Goal: Task Accomplishment & Management: Complete application form

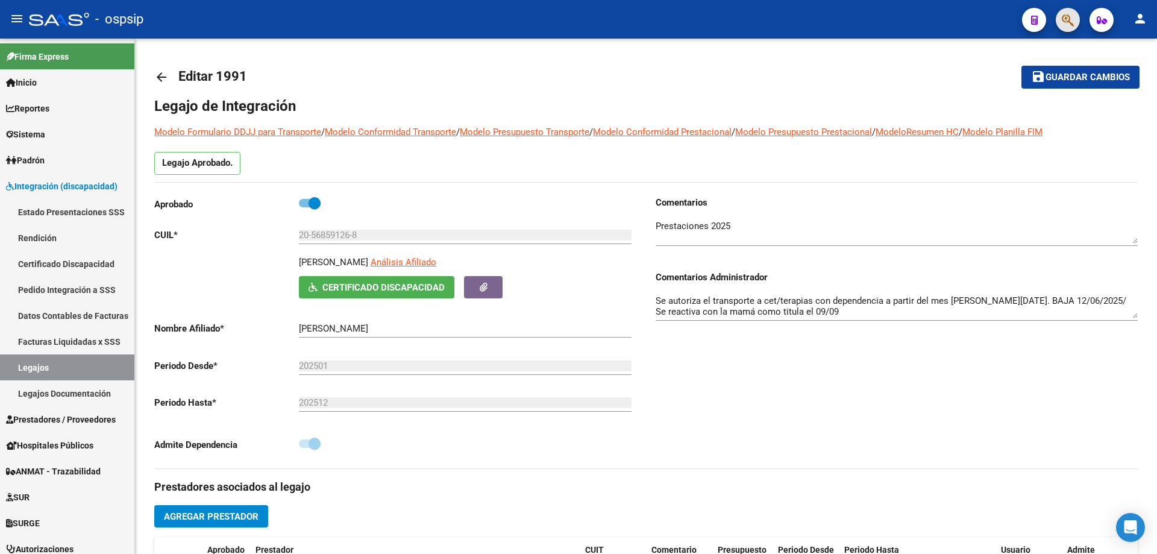
click at [1060, 17] on button "button" at bounding box center [1068, 20] width 24 height 24
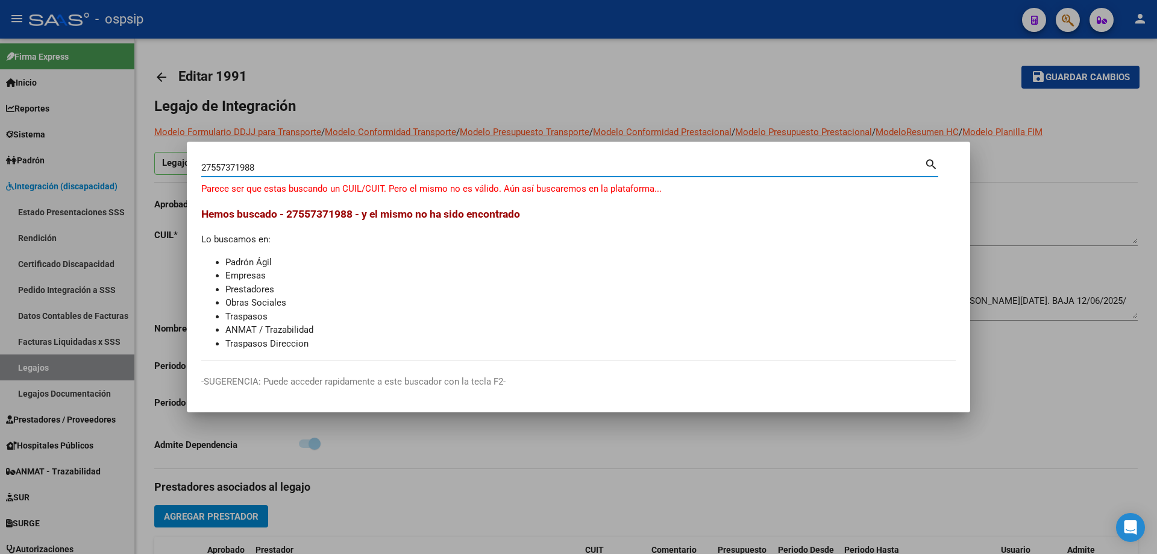
type input "27557371988"
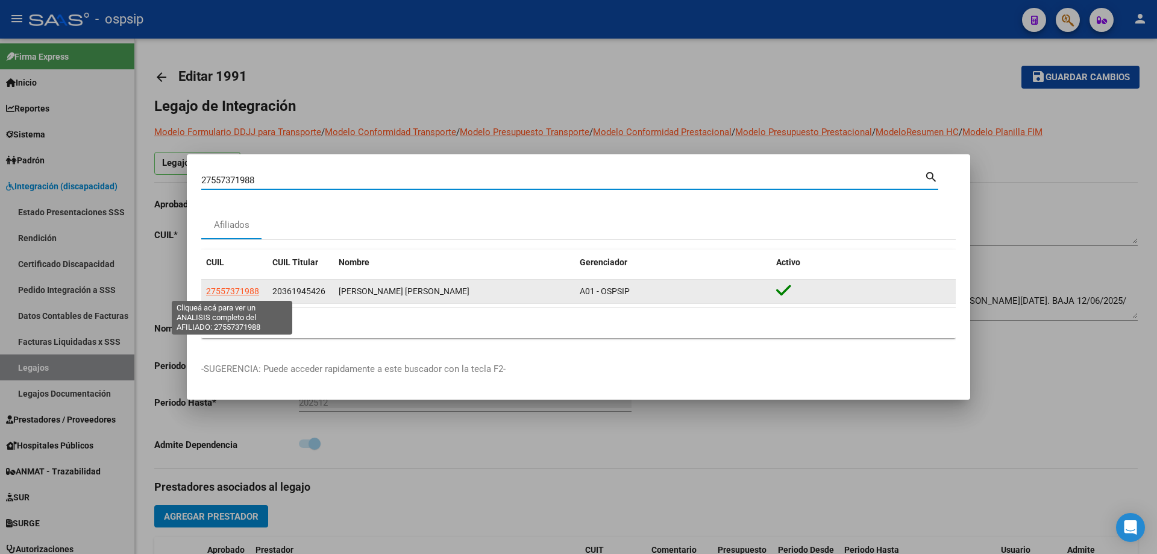
click at [252, 294] on span "27557371988" at bounding box center [232, 291] width 53 height 10
type textarea "27557371988"
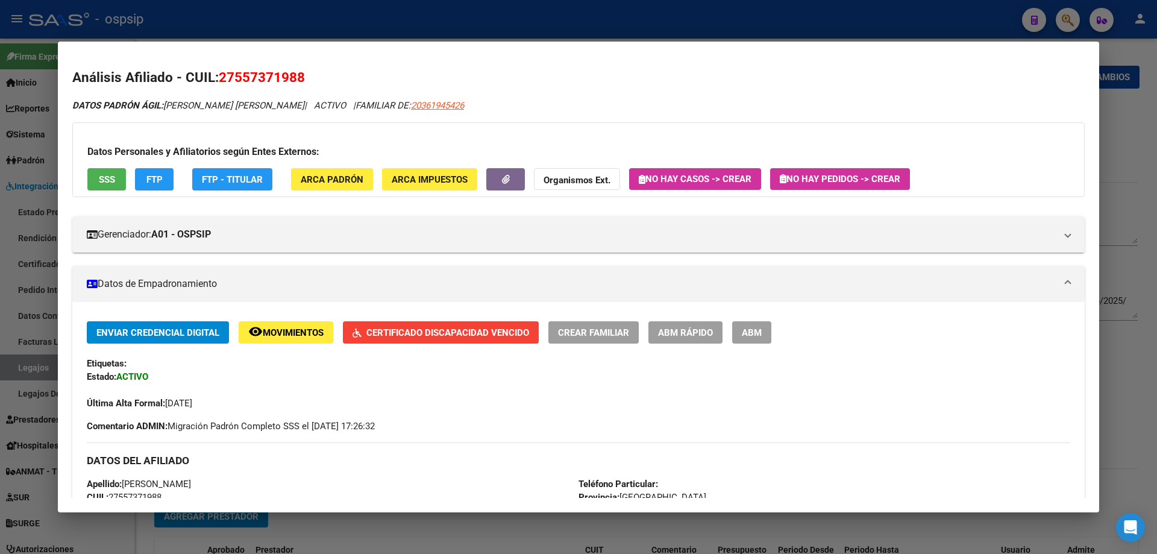
click at [118, 179] on button "SSS" at bounding box center [106, 179] width 39 height 22
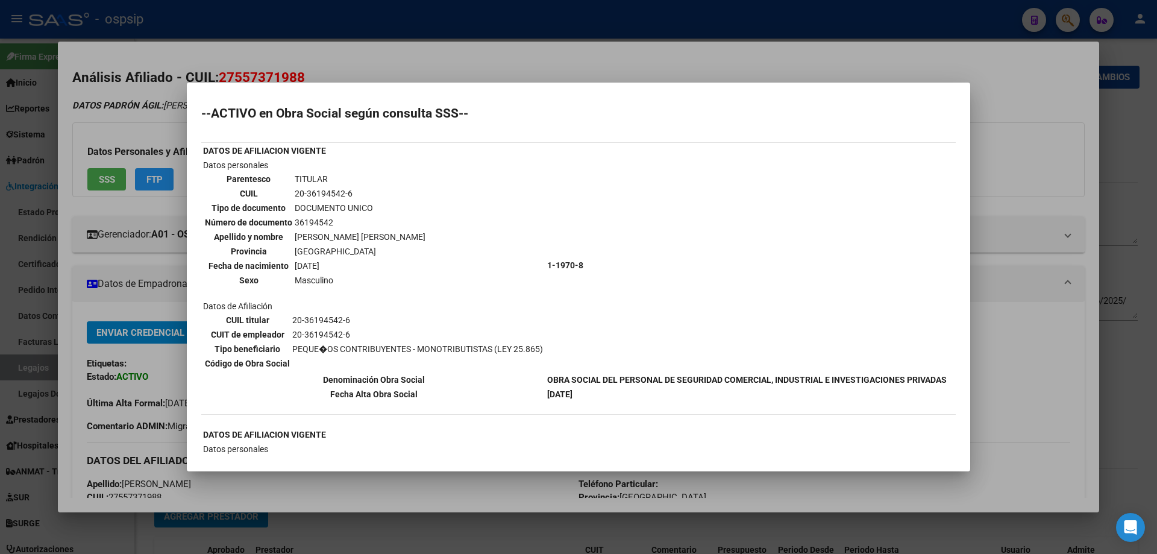
click at [527, 63] on div at bounding box center [578, 277] width 1157 height 554
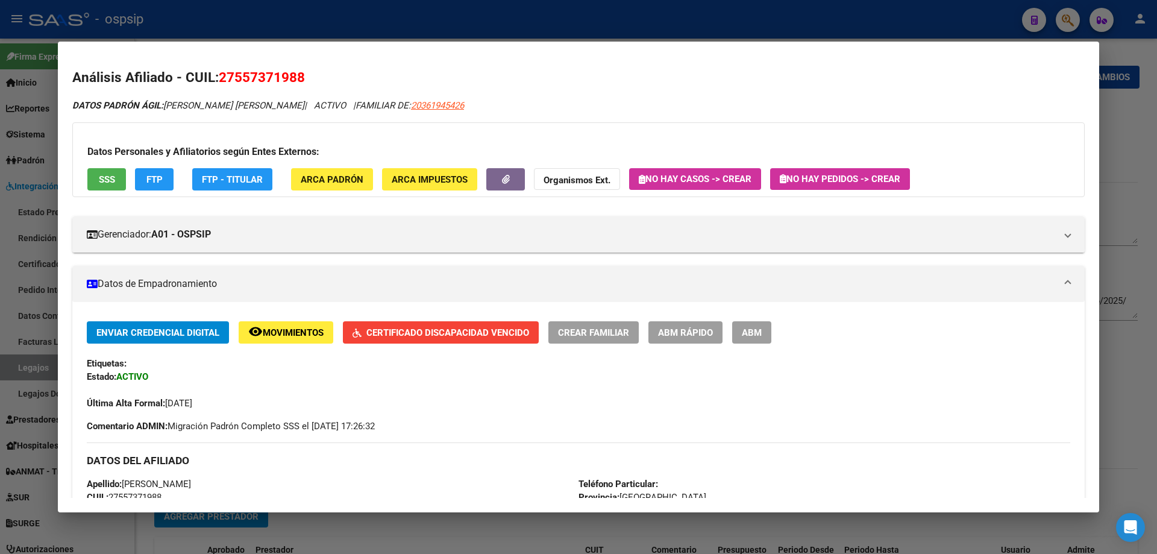
click at [462, 25] on div at bounding box center [578, 277] width 1157 height 554
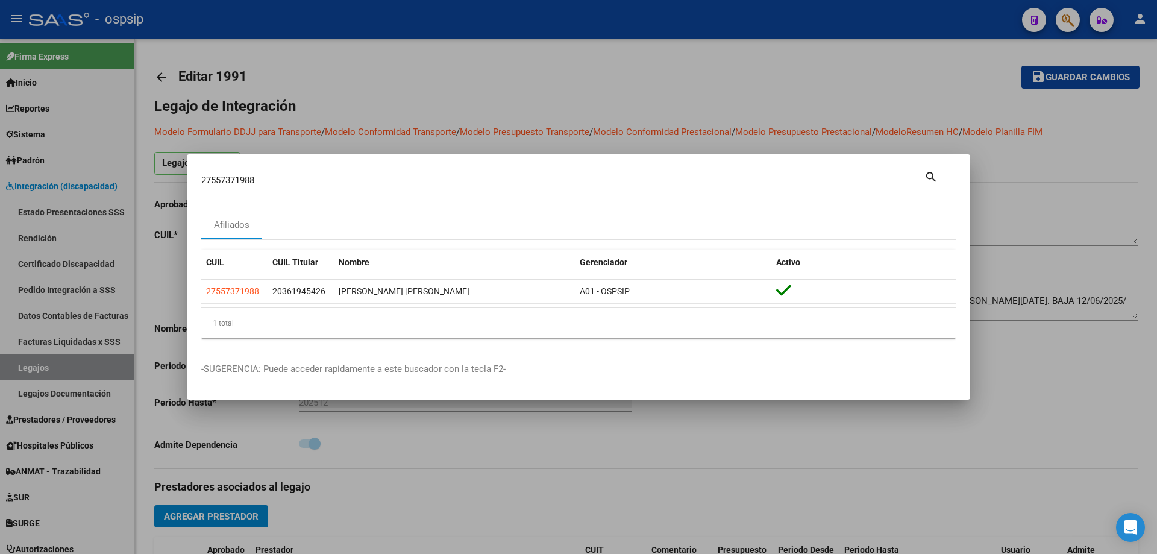
click at [242, 180] on input "27557371988" at bounding box center [562, 180] width 723 height 11
click at [67, 268] on div at bounding box center [578, 277] width 1157 height 554
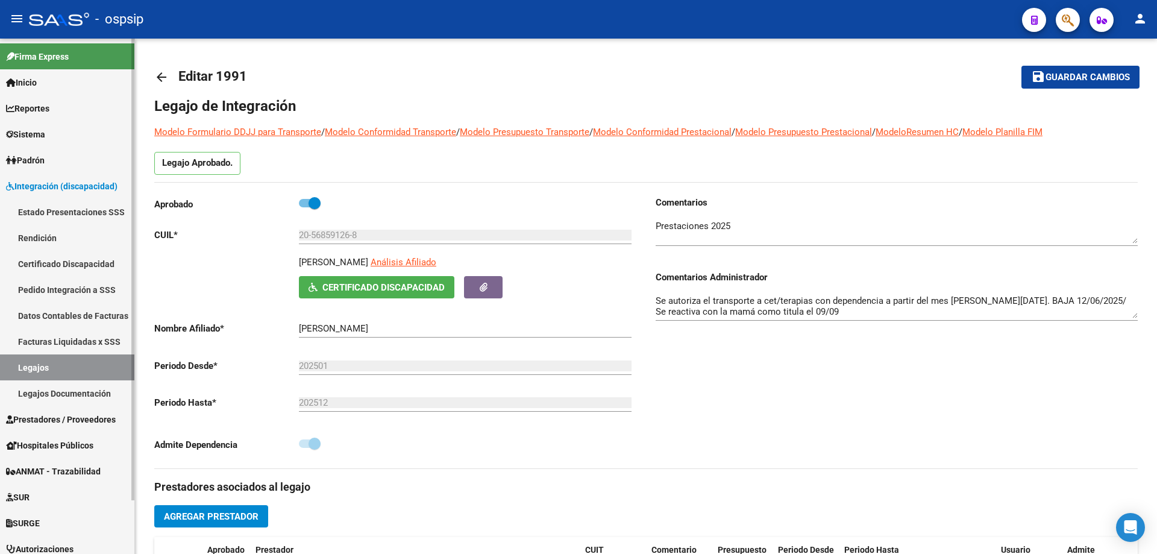
click at [66, 266] on link "Certificado Discapacidad" at bounding box center [67, 264] width 134 height 26
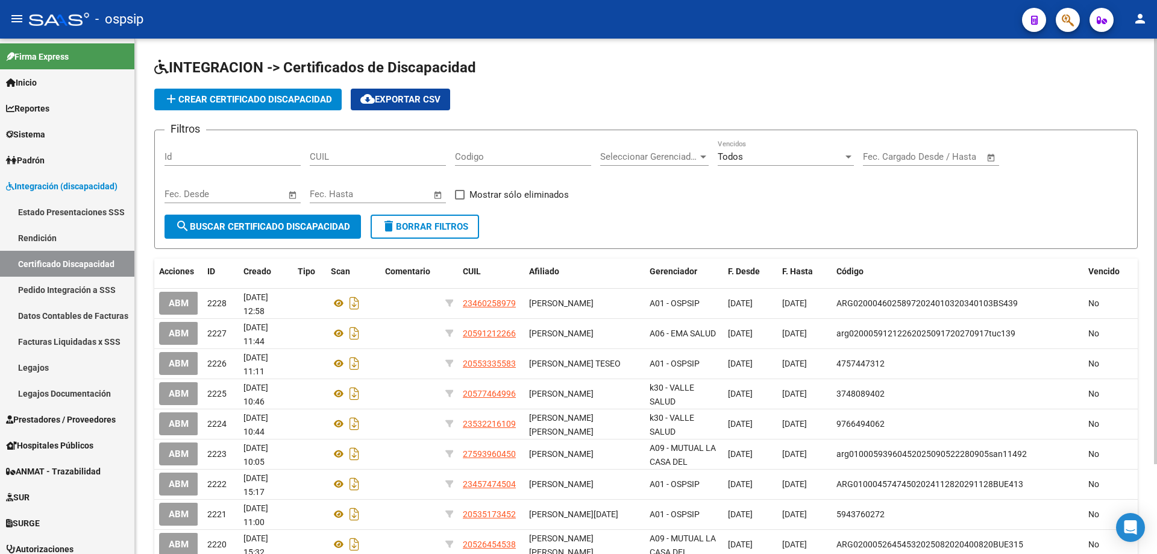
click at [212, 98] on span "add Crear Certificado Discapacidad" at bounding box center [248, 99] width 168 height 11
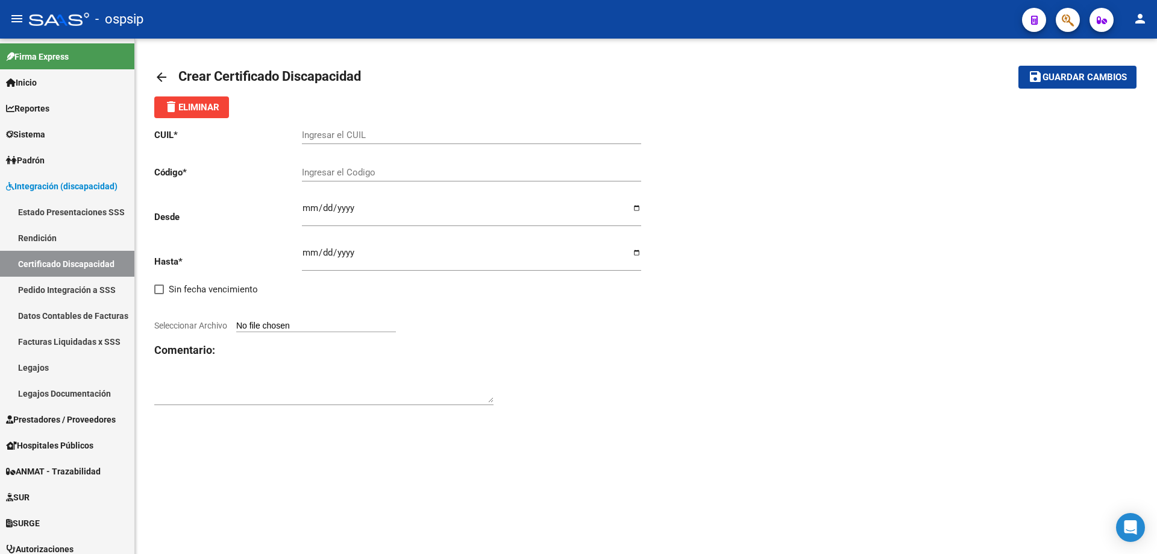
click at [343, 128] on div "Ingresar el CUIL" at bounding box center [471, 131] width 339 height 26
paste input "27-55737198-8"
type input "27-55737198-8"
click at [844, 488] on mat-sidenav-content "arrow_back Crear Certificado Discapacidad save Guardar cambios delete Eliminar …" at bounding box center [646, 296] width 1022 height 515
click at [313, 169] on input "Ingresar el Codigo" at bounding box center [471, 172] width 339 height 11
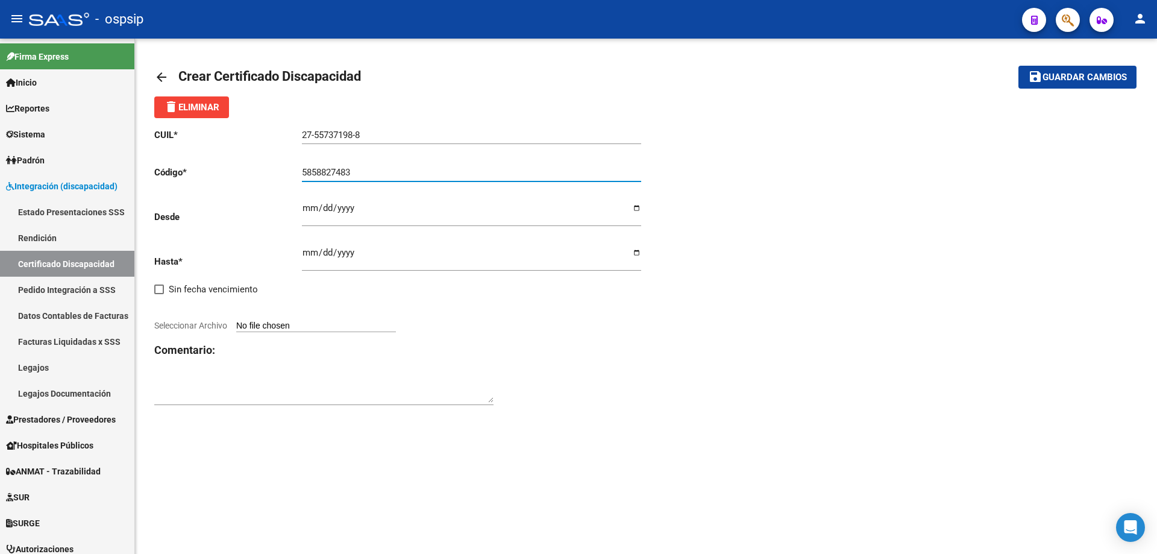
type input "5858827483"
click at [377, 553] on mat-sidenav-content "arrow_back Crear Certificado Discapacidad save Guardar cambios delete Eliminar …" at bounding box center [646, 296] width 1022 height 515
click at [291, 521] on mat-sidenav-content "arrow_back Crear Certificado Discapacidad save Guardar cambios delete Eliminar …" at bounding box center [646, 296] width 1022 height 515
click at [313, 206] on input "Ingresar fec. Desde" at bounding box center [471, 212] width 339 height 19
type input "[DATE]"
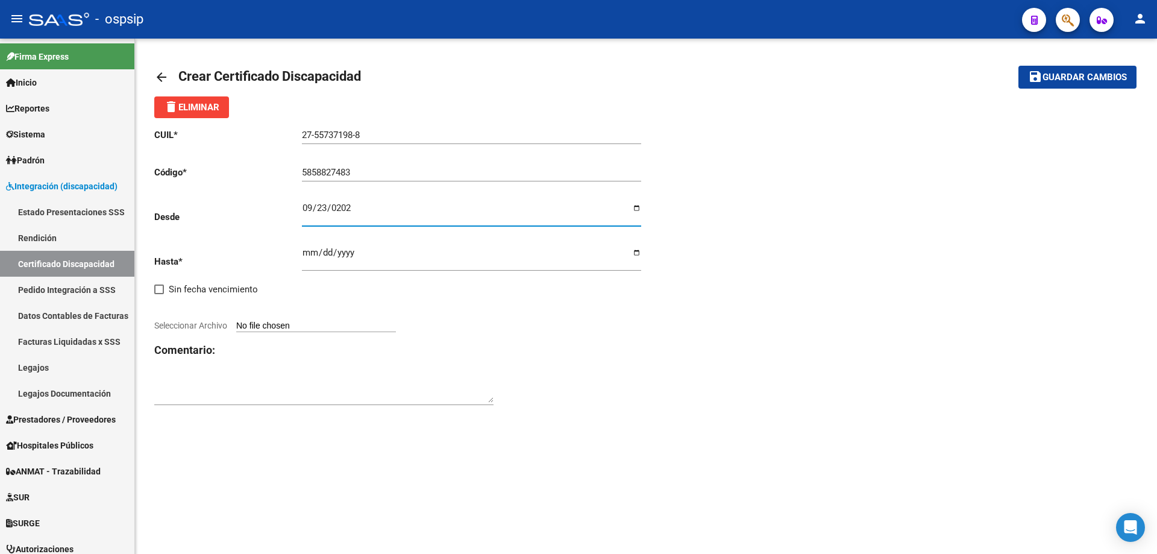
click at [1019, 66] on button "save Guardar cambios" at bounding box center [1078, 77] width 118 height 22
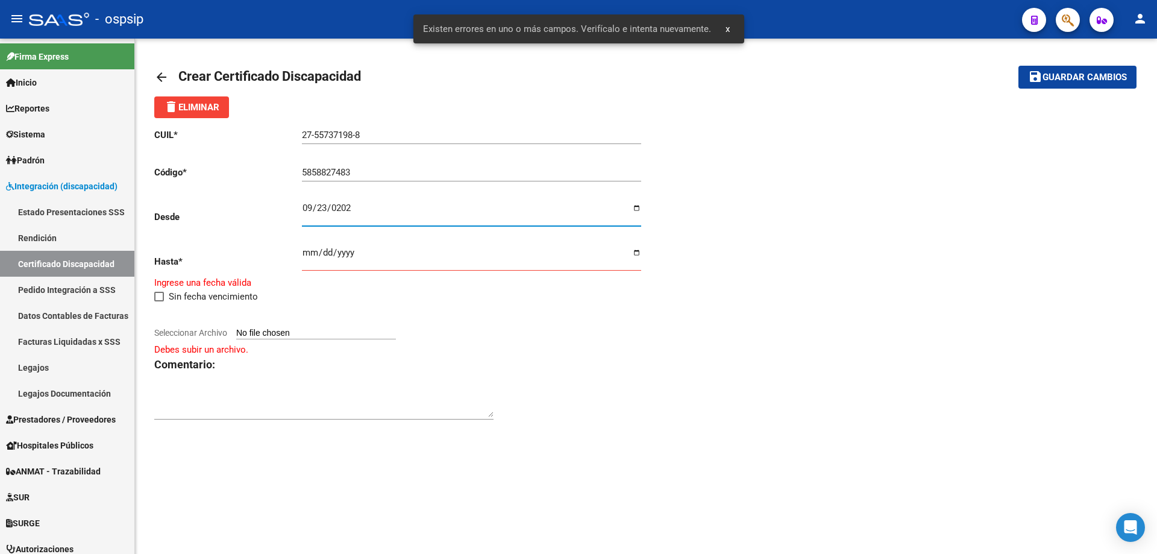
click at [313, 250] on input "Ingresar fec. Hasta" at bounding box center [471, 257] width 339 height 19
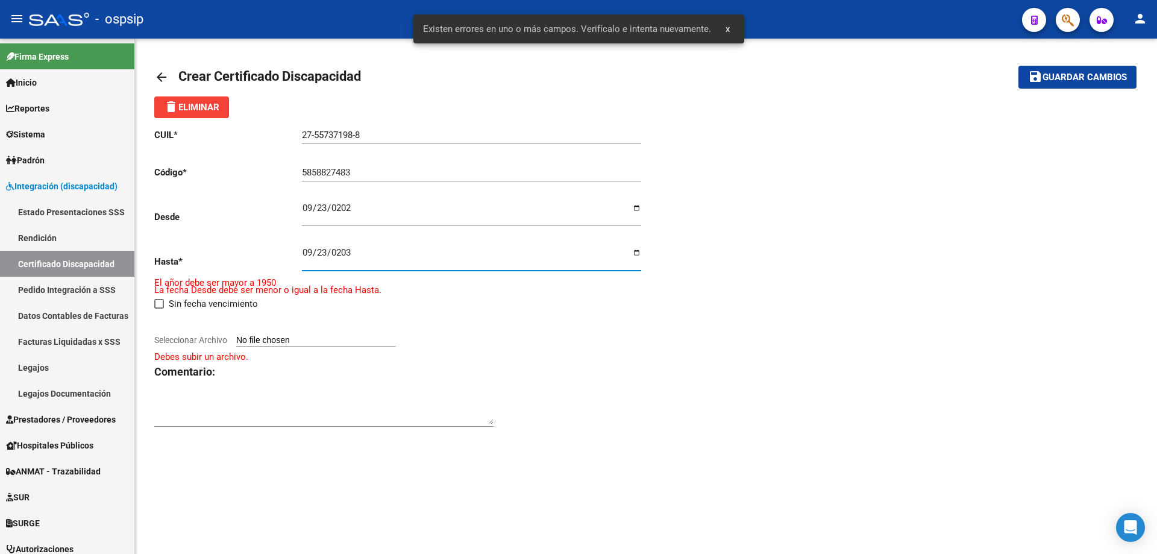
type input "[DATE]"
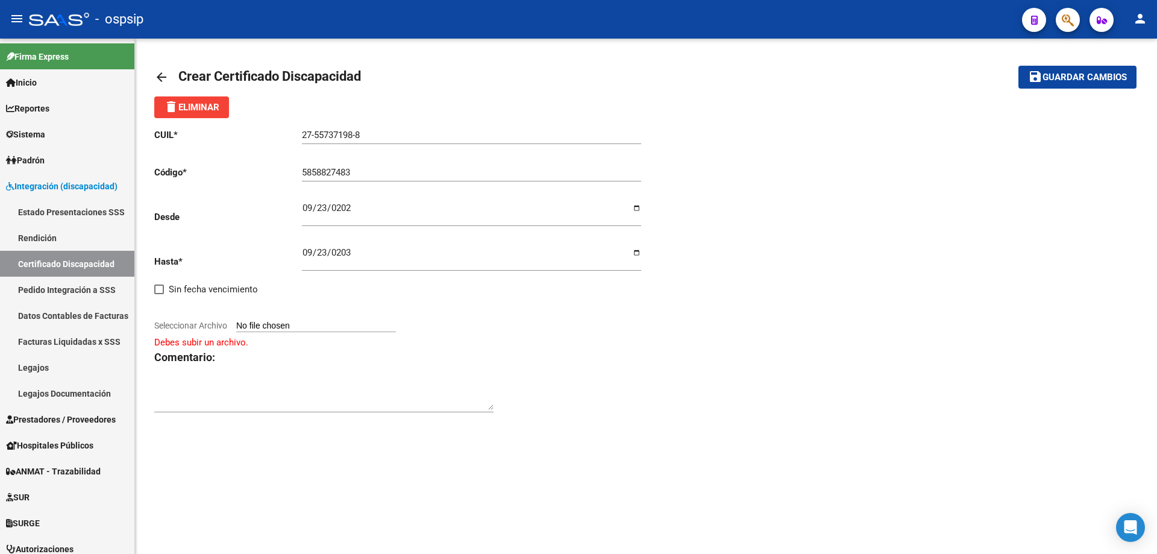
click at [1071, 189] on div "CUIL * 27-55737198-8 Ingresar el CUIL Código * 5858827483 Ingresar el Codigo De…" at bounding box center [646, 271] width 984 height 306
click at [1045, 257] on div "CUIL * 27-55737198-8 Ingresar el CUIL Código * 5858827483 Ingresar el Codigo De…" at bounding box center [646, 271] width 984 height 306
click at [595, 454] on mat-sidenav-content "arrow_back Crear Certificado Discapacidad save Guardar cambios delete Eliminar …" at bounding box center [646, 296] width 1022 height 515
type input "C:\fakepath\[PERSON_NAME].png"
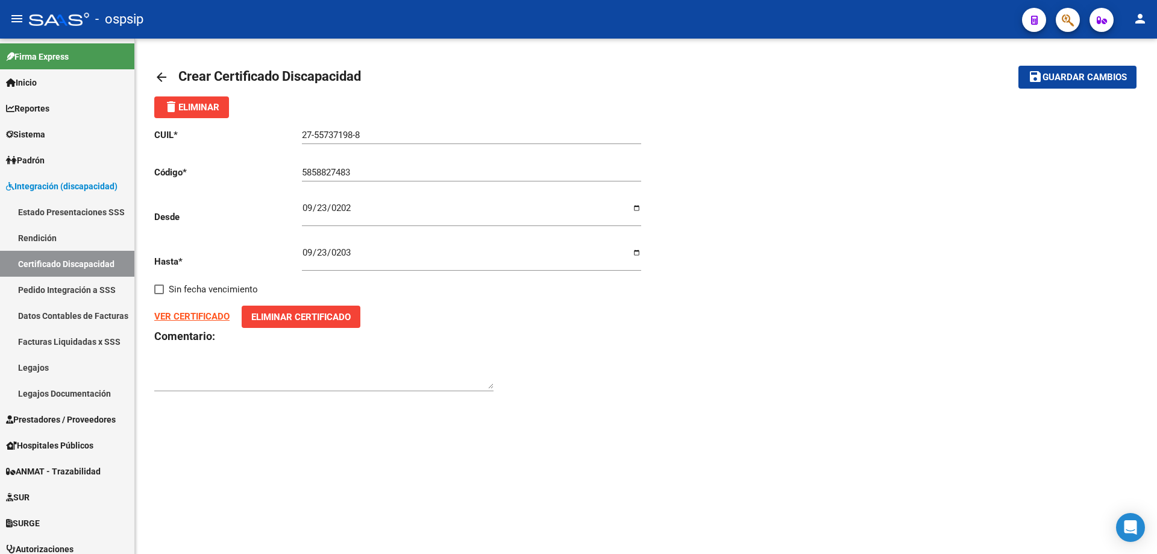
click at [703, 366] on div "CUIL * 27-55737198-8 Ingresar el CUIL Código * 5858827483 Ingresar el Codigo De…" at bounding box center [646, 260] width 984 height 284
click at [1028, 75] on mat-icon "save" at bounding box center [1035, 76] width 14 height 14
click at [1052, 74] on span "Guardar cambios" at bounding box center [1085, 77] width 84 height 11
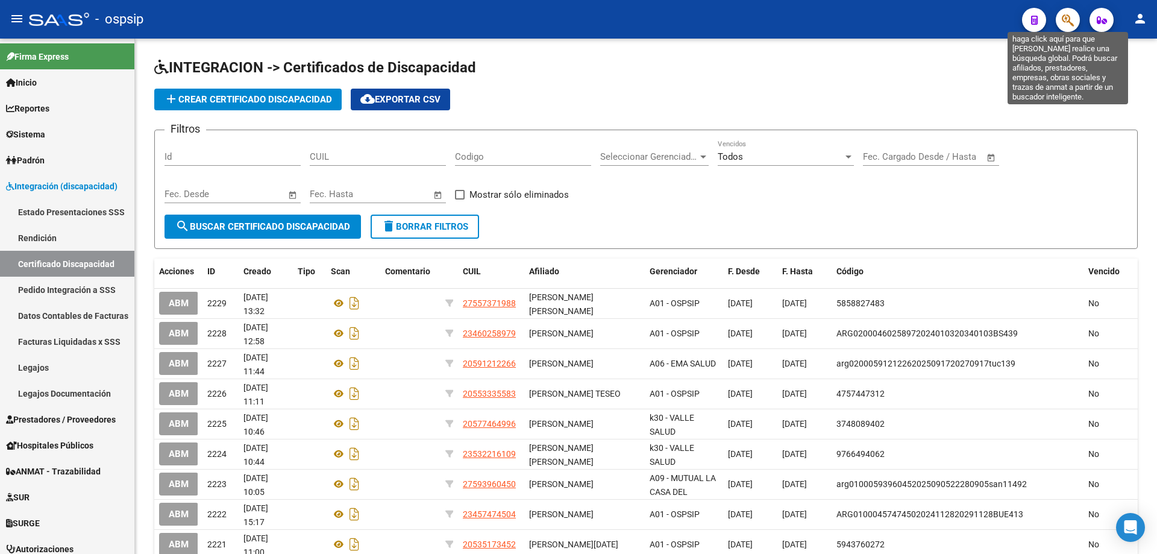
click at [1070, 26] on icon "button" at bounding box center [1068, 20] width 12 height 14
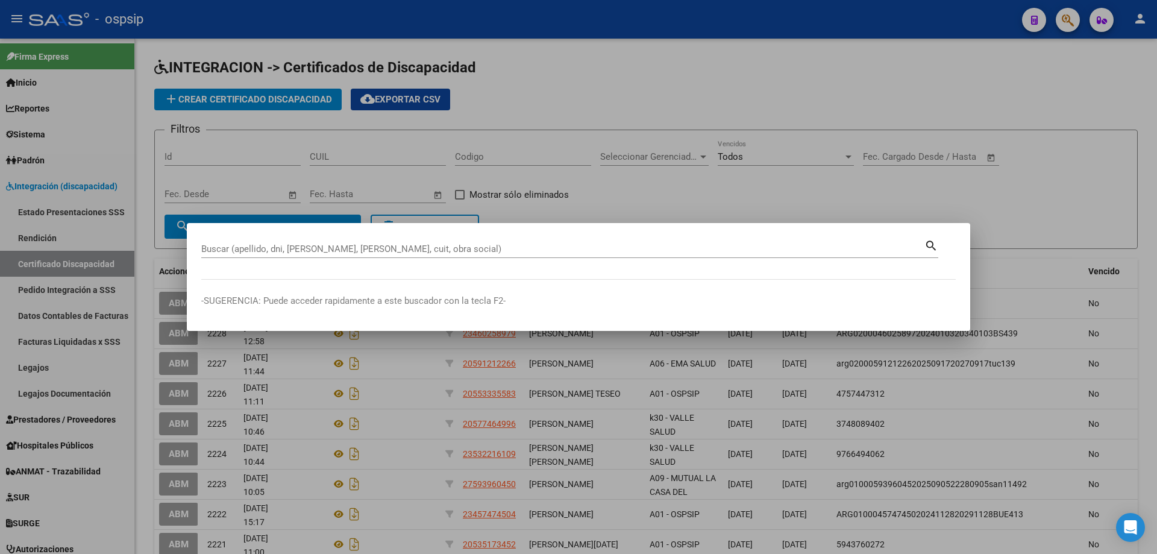
click at [46, 372] on div at bounding box center [578, 277] width 1157 height 554
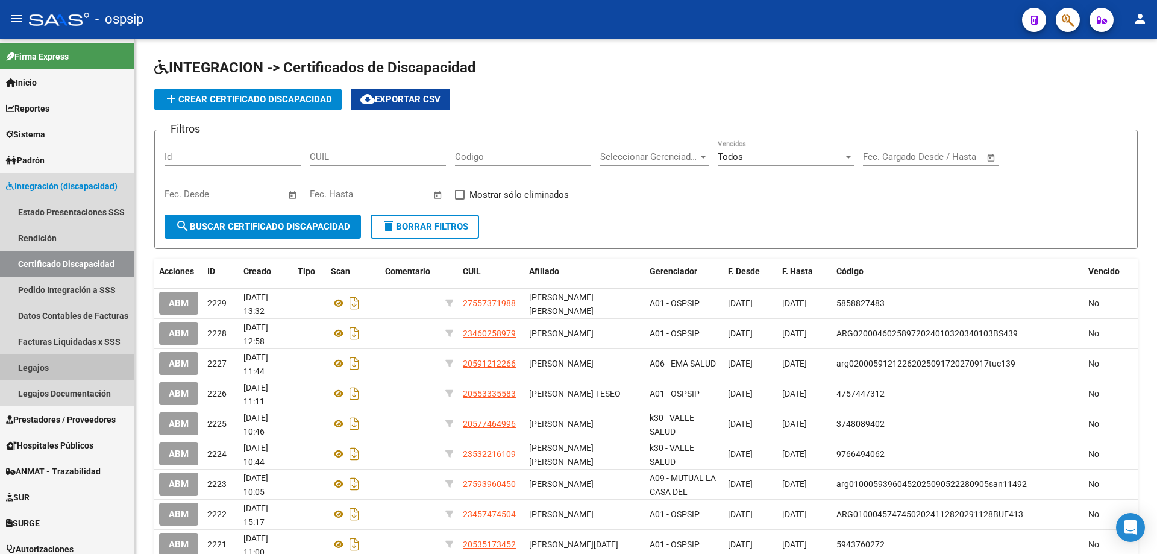
click at [46, 372] on link "Legajos" at bounding box center [67, 367] width 134 height 26
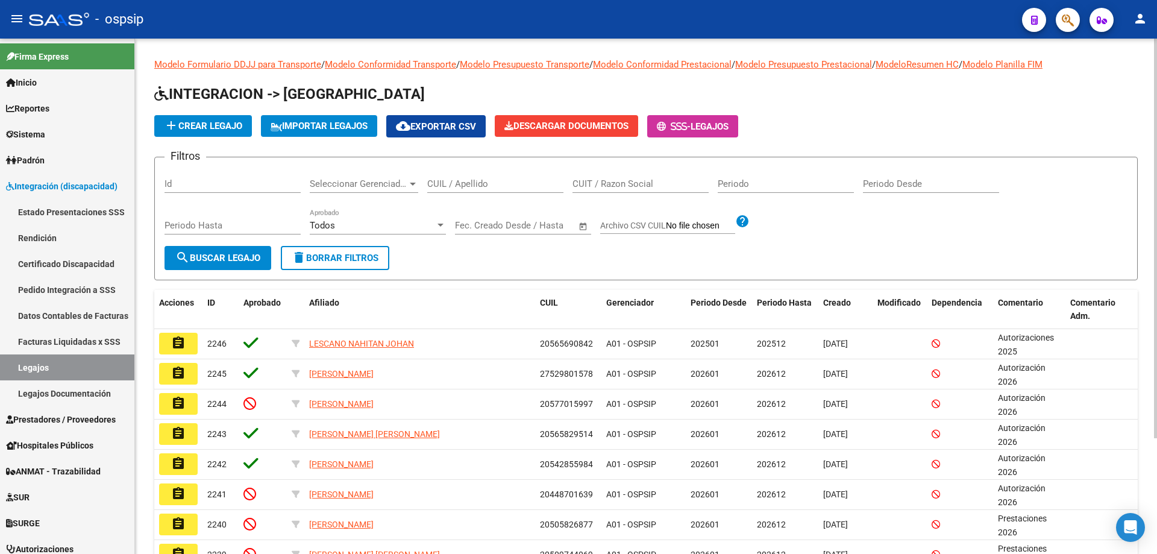
click at [470, 186] on input "CUIL / Apellido" at bounding box center [495, 183] width 136 height 11
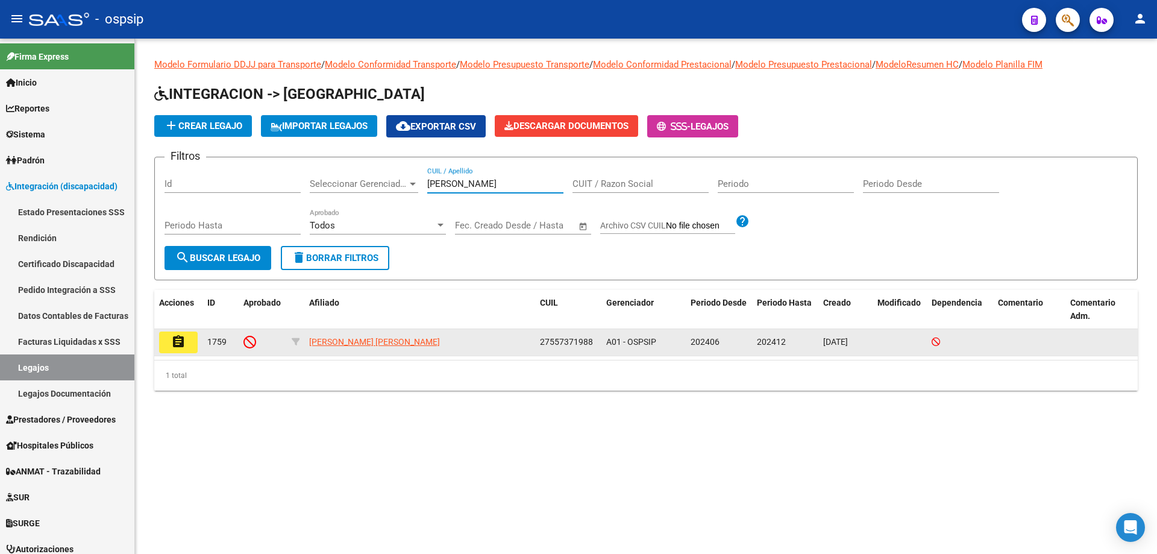
type input "[PERSON_NAME]"
click at [178, 344] on mat-icon "assignment" at bounding box center [178, 342] width 14 height 14
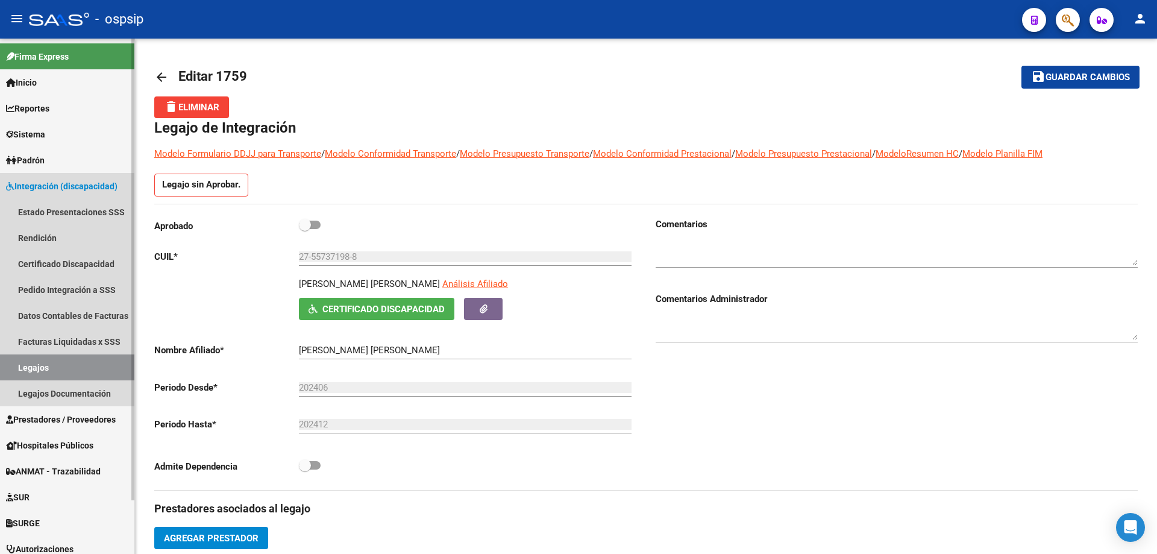
click at [57, 366] on link "Legajos" at bounding box center [67, 367] width 134 height 26
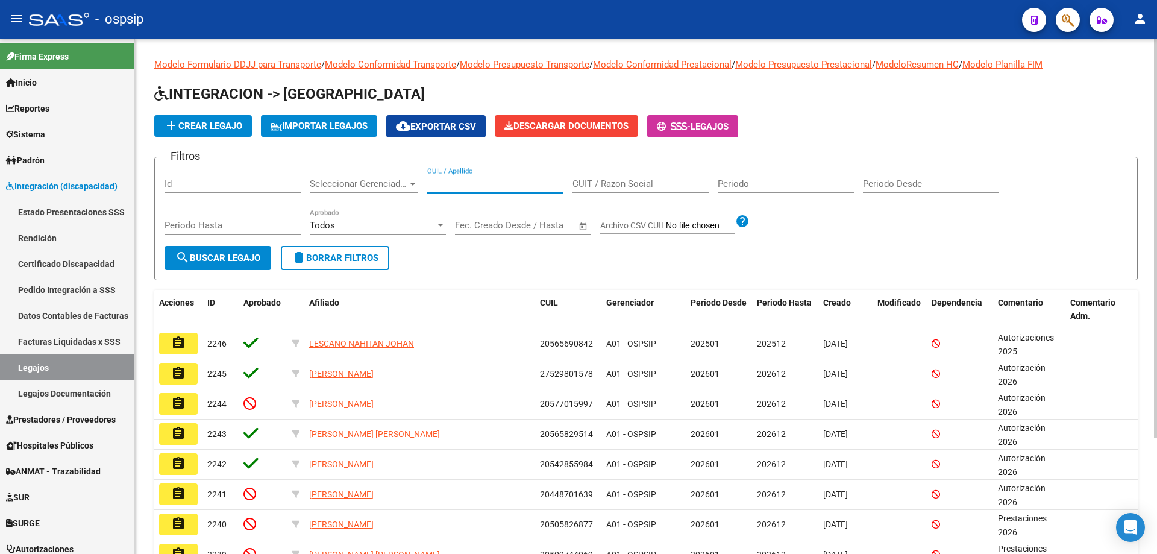
click at [434, 188] on input "CUIL / Apellido" at bounding box center [495, 183] width 136 height 11
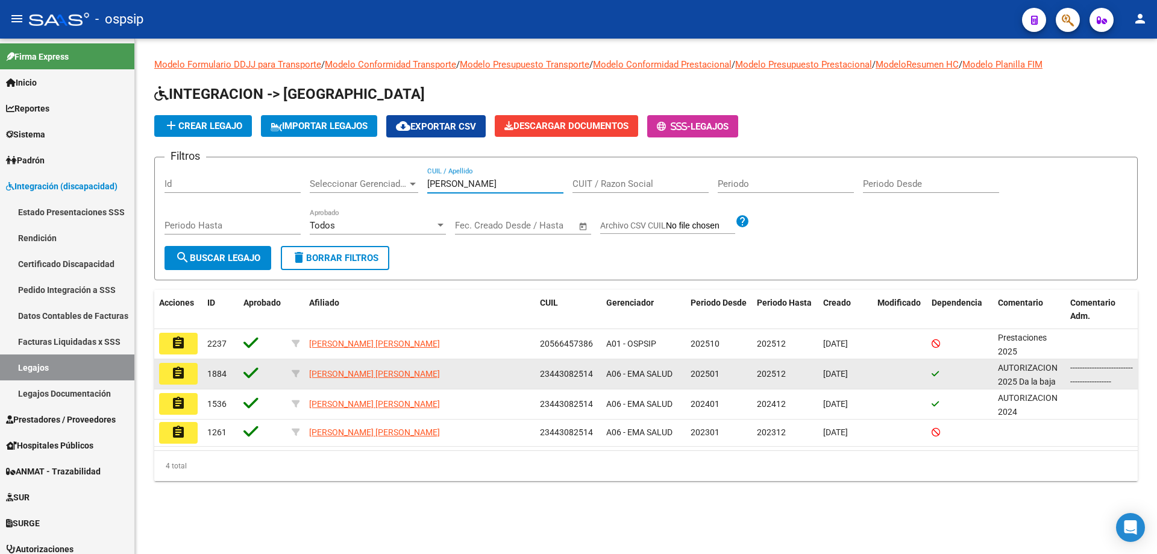
type input "[PERSON_NAME]"
click at [181, 373] on mat-icon "assignment" at bounding box center [178, 373] width 14 height 14
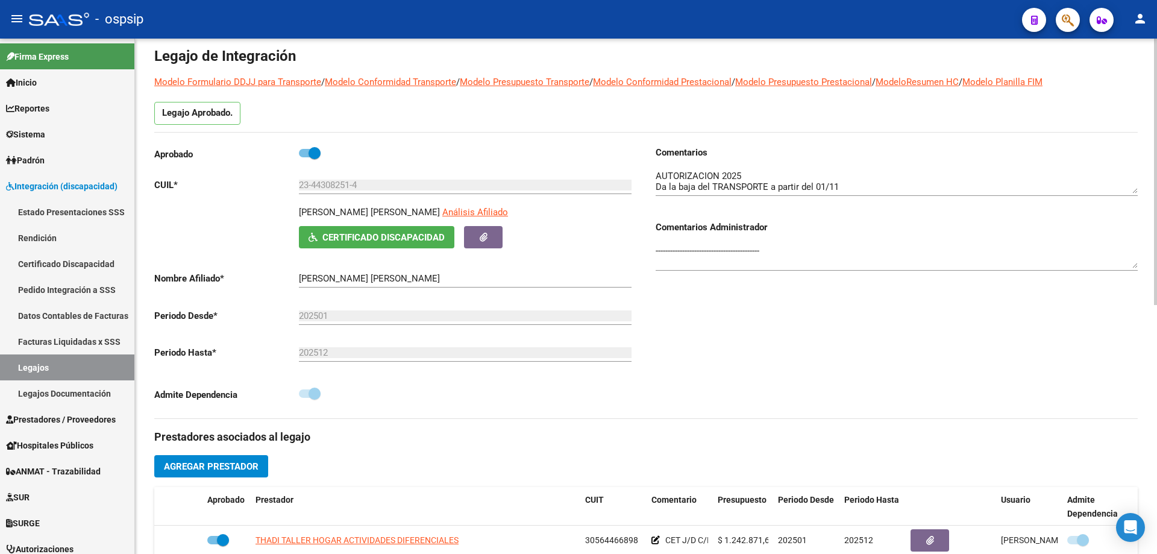
scroll to position [121, 0]
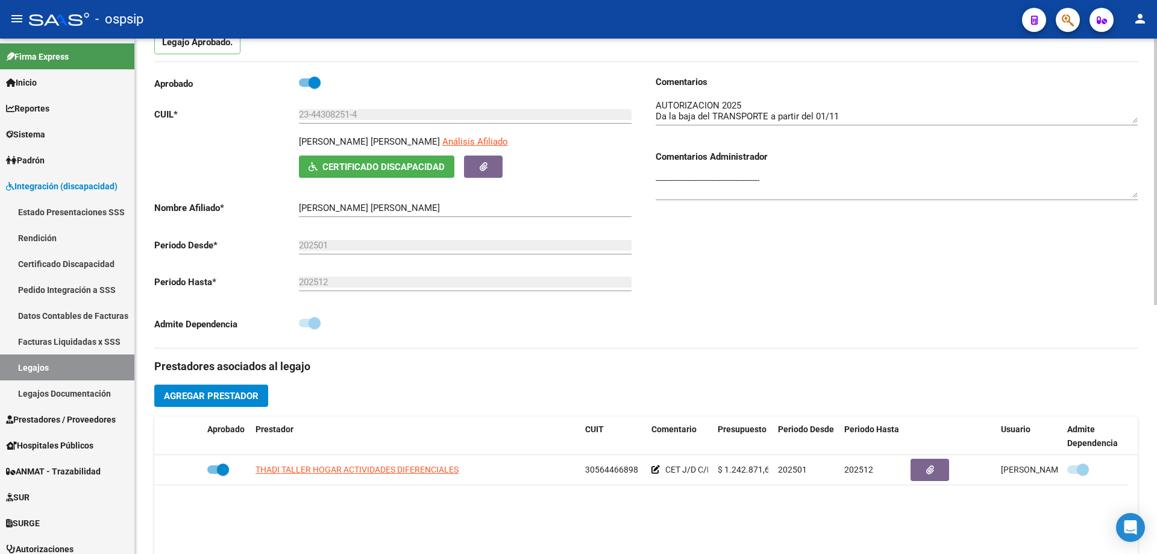
click at [309, 81] on span at bounding box center [315, 83] width 12 height 12
click at [305, 87] on input "checkbox" at bounding box center [304, 87] width 1 height 1
checkbox input "false"
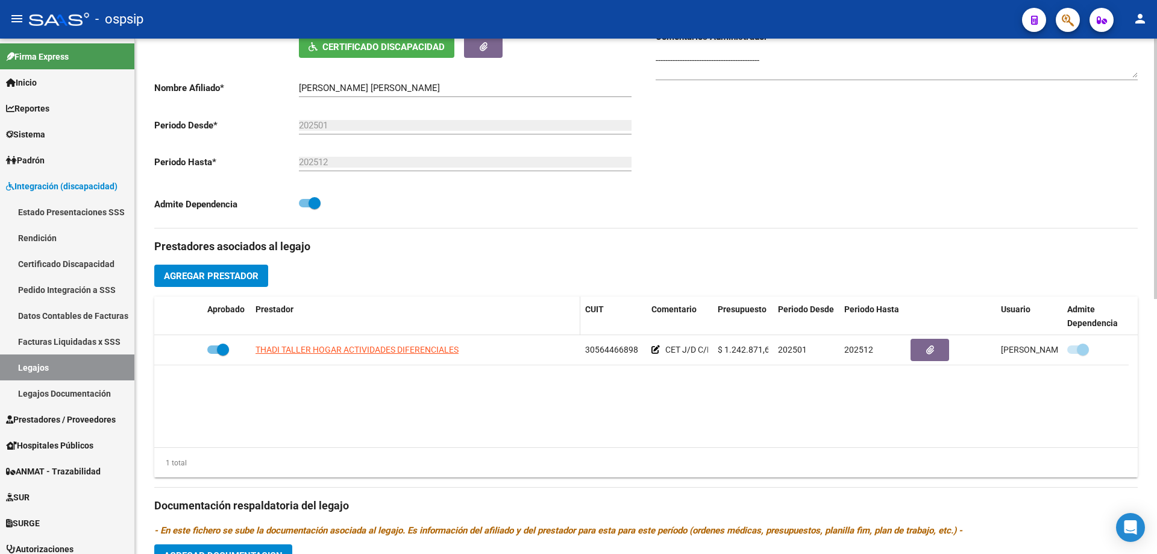
scroll to position [263, 0]
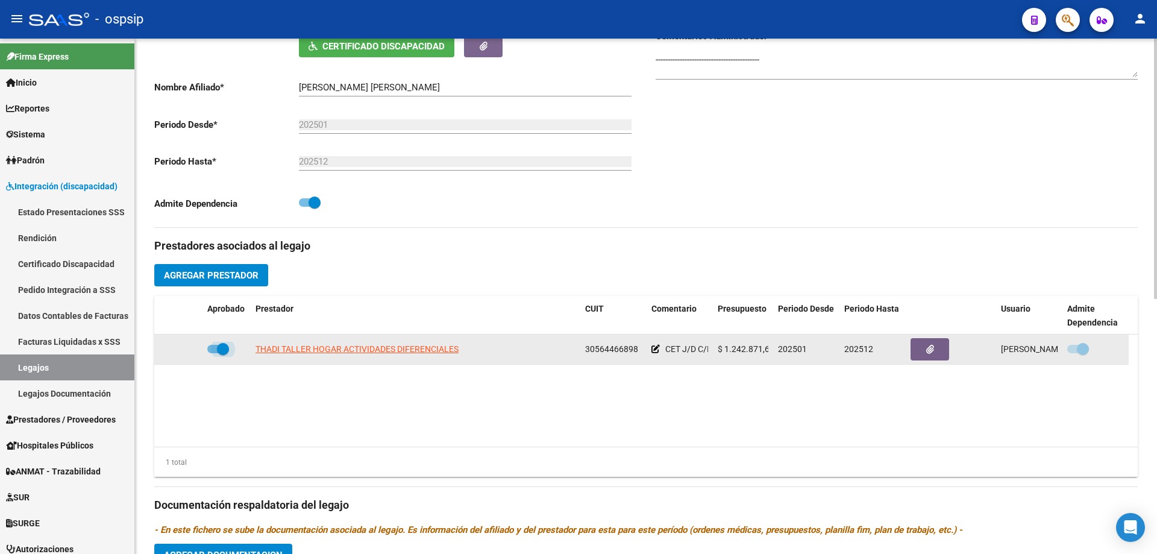
click at [211, 350] on span at bounding box center [218, 349] width 22 height 8
click at [213, 353] on input "checkbox" at bounding box center [213, 353] width 1 height 1
checkbox input "false"
click at [182, 349] on icon at bounding box center [185, 349] width 8 height 8
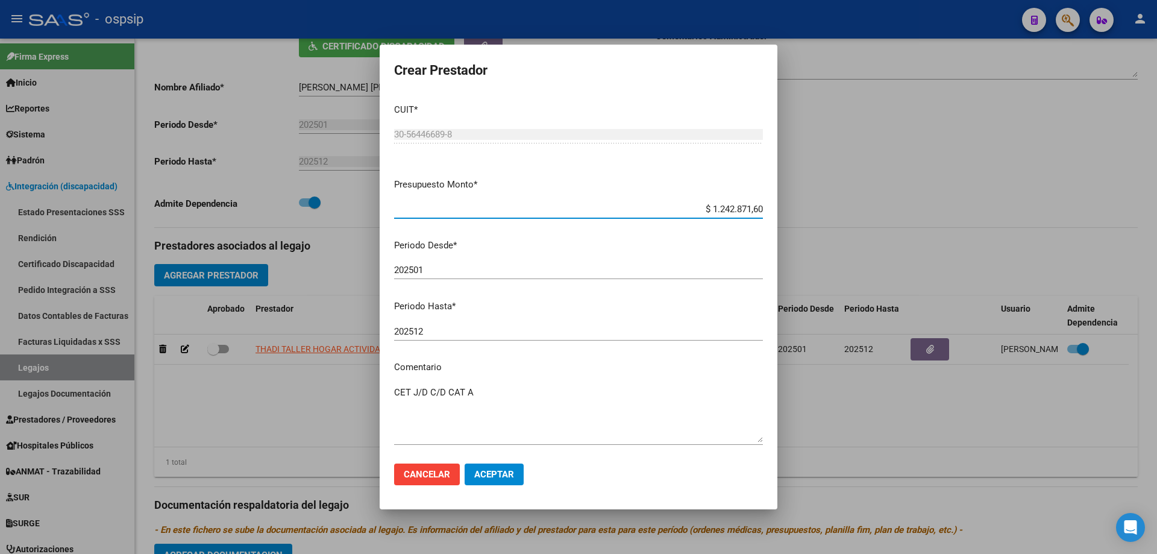
click at [457, 333] on input "202512" at bounding box center [578, 331] width 369 height 11
type input "202511"
click at [482, 473] on span "Aceptar" at bounding box center [494, 474] width 40 height 11
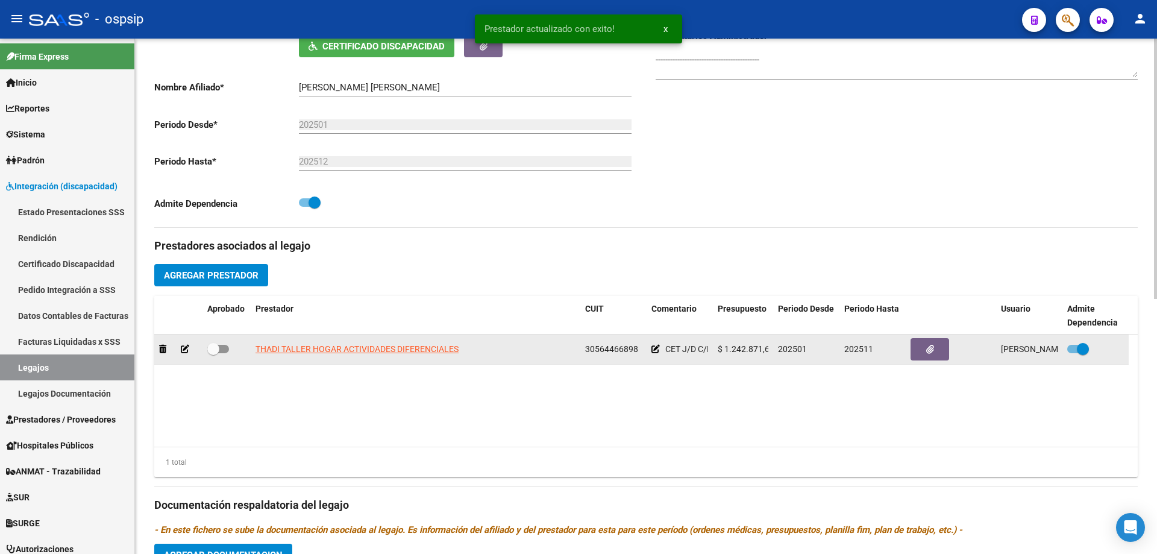
click at [219, 345] on span at bounding box center [218, 349] width 22 height 8
click at [213, 353] on input "checkbox" at bounding box center [213, 353] width 1 height 1
checkbox input "true"
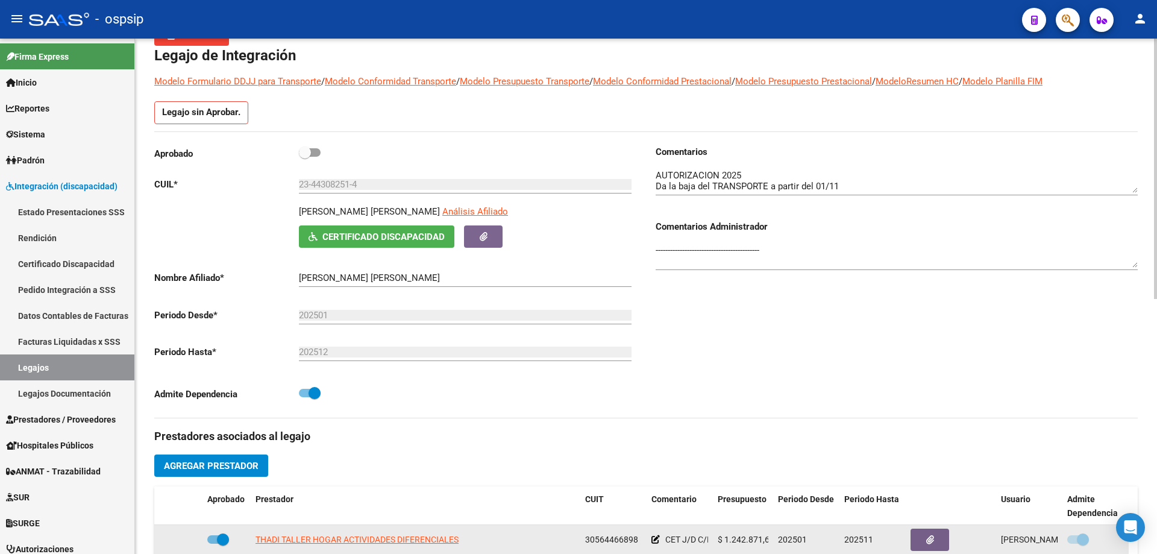
scroll to position [0, 0]
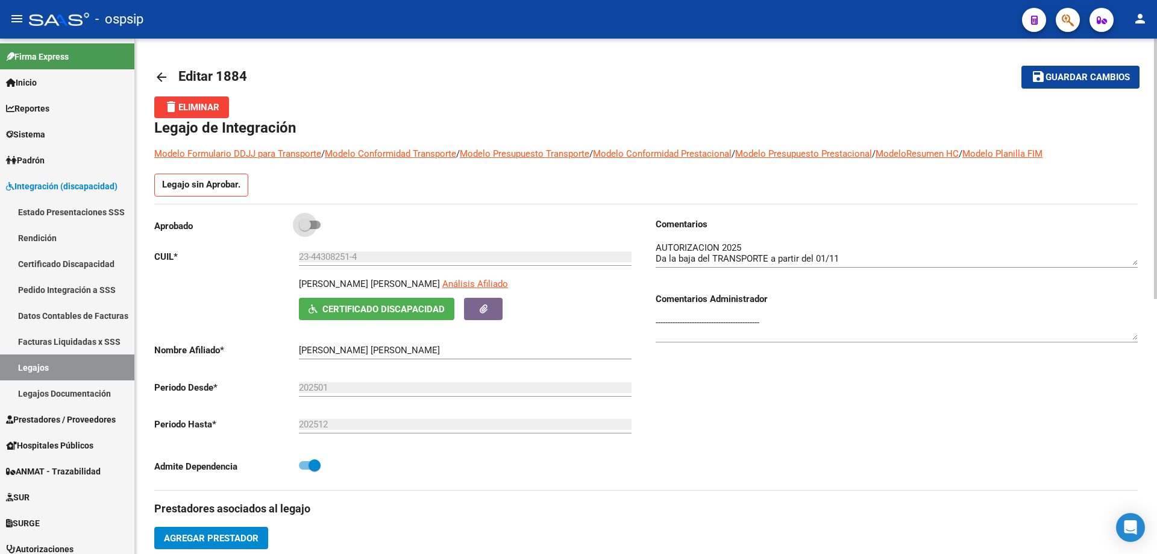
click at [315, 227] on span at bounding box center [310, 225] width 22 height 8
click at [305, 229] on input "checkbox" at bounding box center [304, 229] width 1 height 1
checkbox input "true"
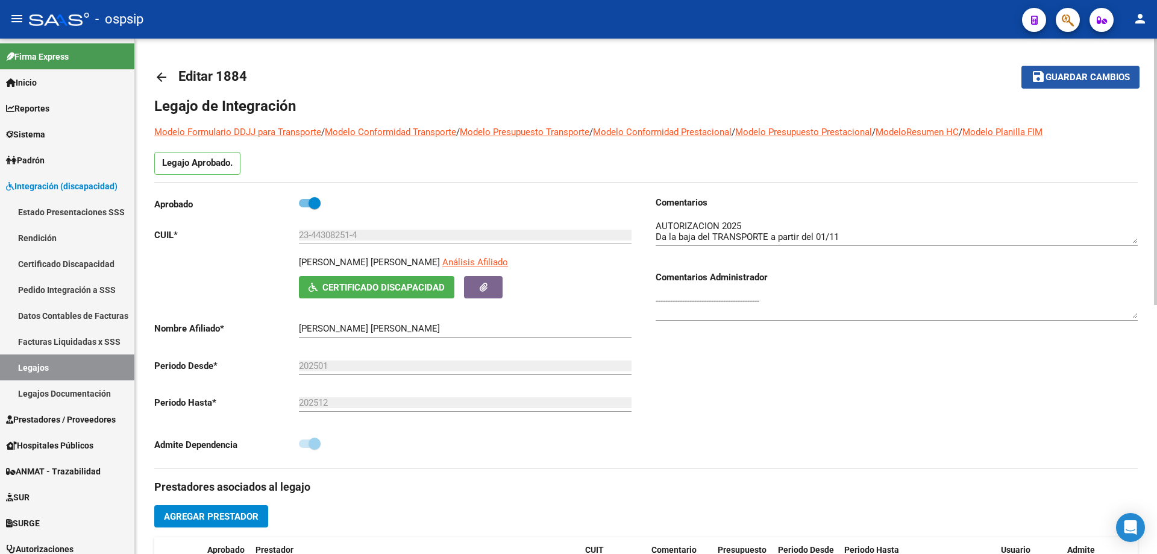
click at [1091, 81] on span "Guardar cambios" at bounding box center [1088, 77] width 84 height 11
click at [72, 370] on link "Legajos" at bounding box center [67, 367] width 134 height 26
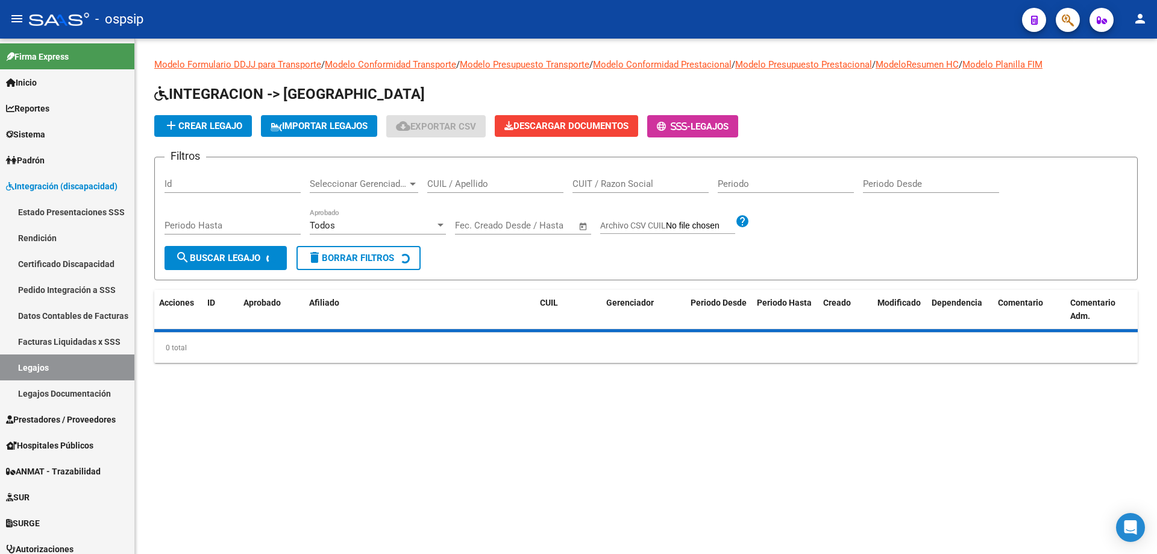
click at [512, 183] on input "CUIL / Apellido" at bounding box center [495, 183] width 136 height 11
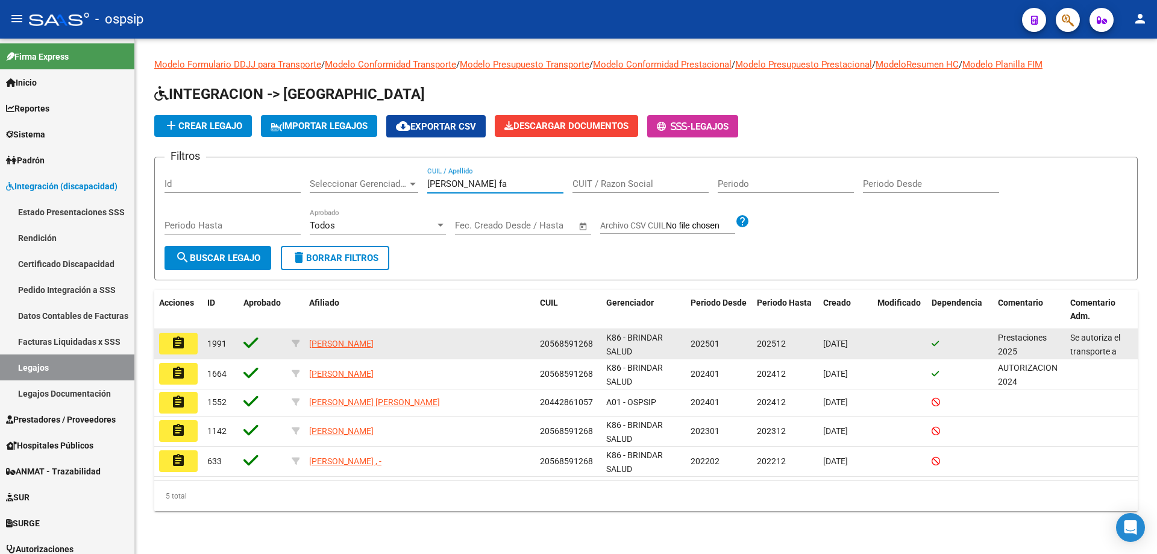
type input "[PERSON_NAME] fa"
click at [186, 342] on button "assignment" at bounding box center [178, 344] width 39 height 22
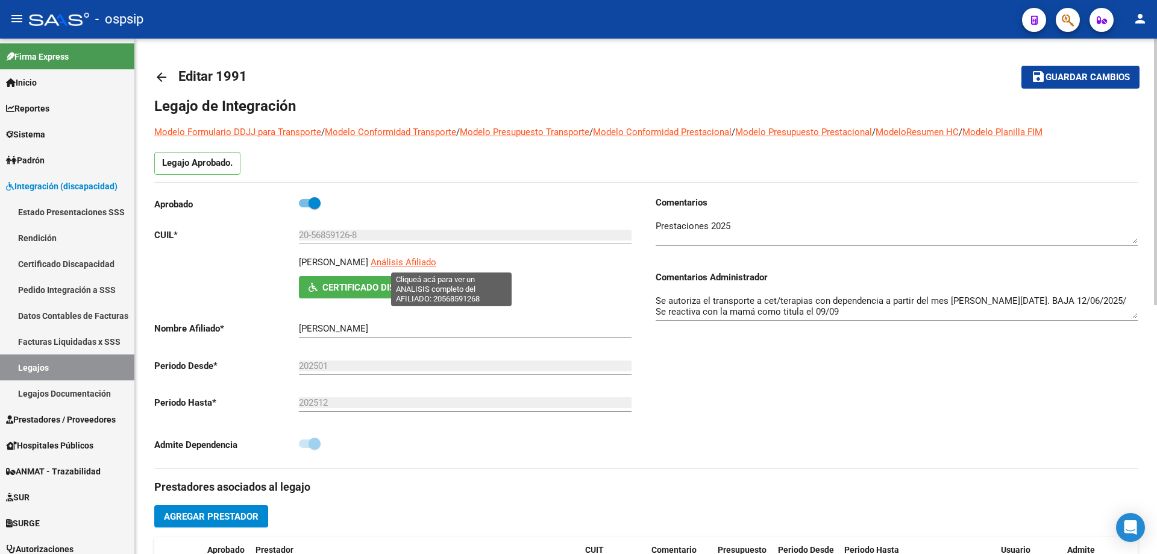
click at [436, 259] on span "Análisis Afiliado" at bounding box center [404, 262] width 66 height 11
type textarea "20568591268"
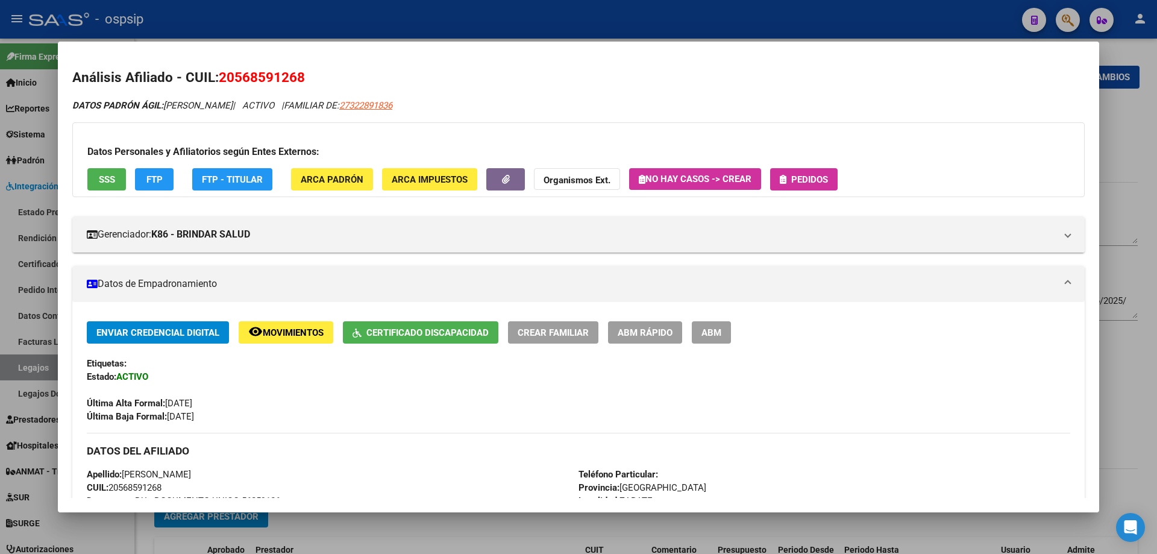
click at [94, 175] on button "SSS" at bounding box center [106, 179] width 39 height 22
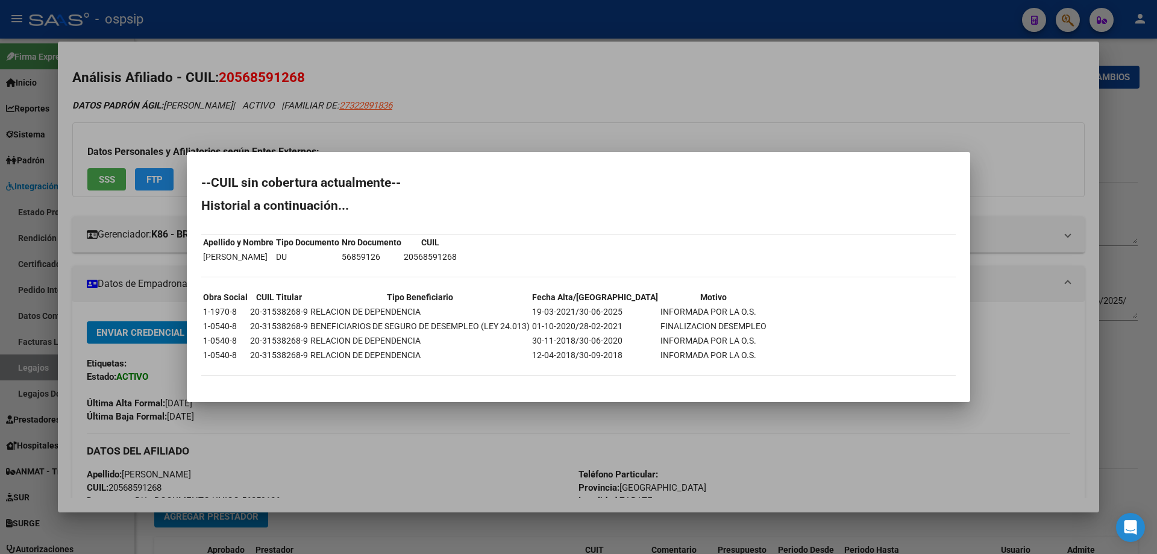
click at [400, 439] on div at bounding box center [578, 277] width 1157 height 554
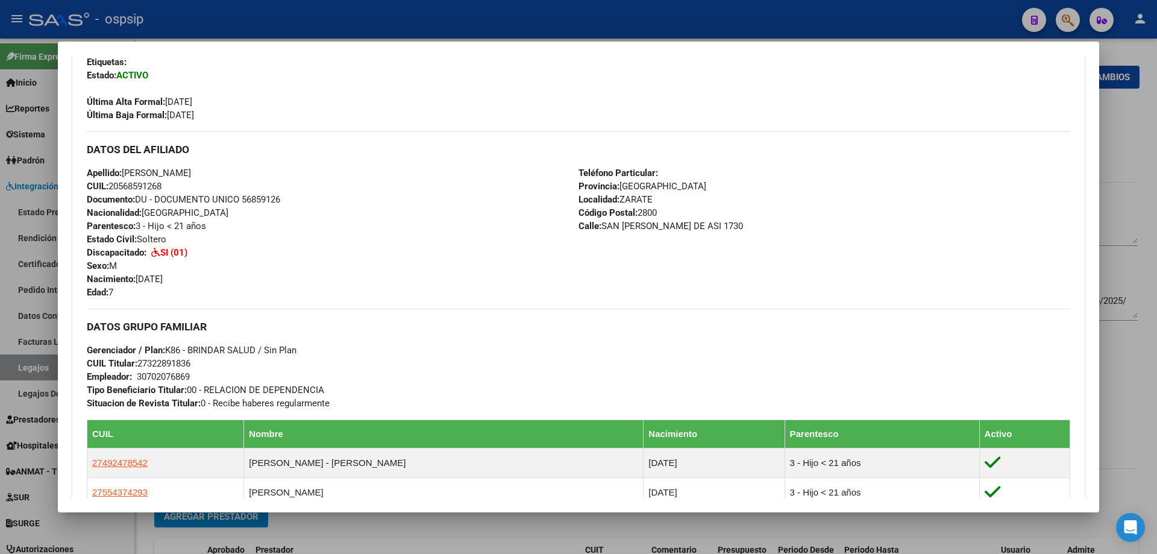
scroll to position [60, 0]
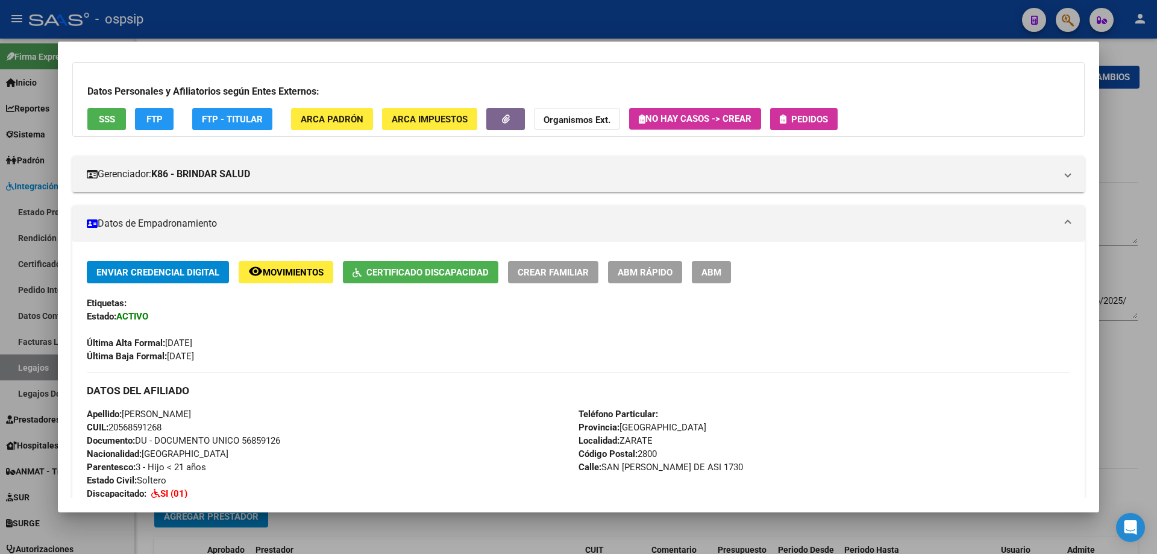
click at [286, 31] on div at bounding box center [578, 277] width 1157 height 554
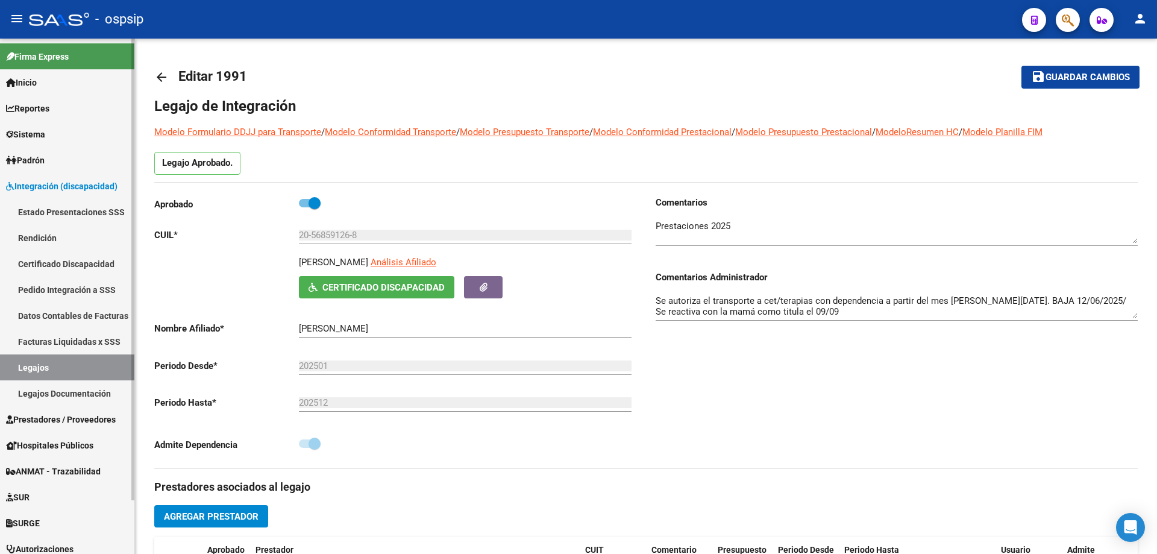
click at [86, 367] on link "Legajos" at bounding box center [67, 367] width 134 height 26
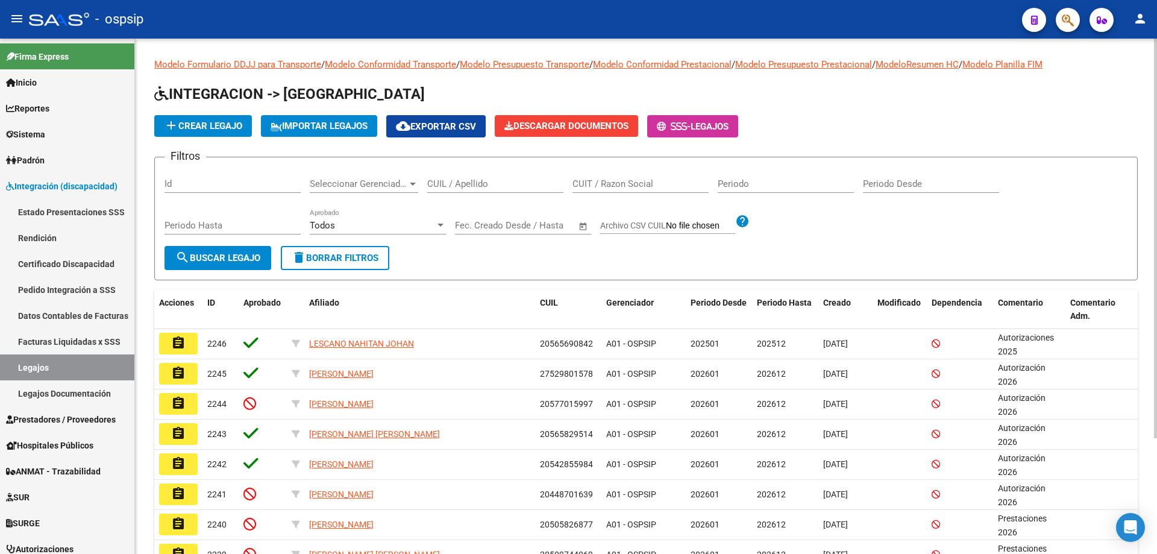
click at [435, 191] on div "CUIL / Apellido" at bounding box center [495, 180] width 136 height 26
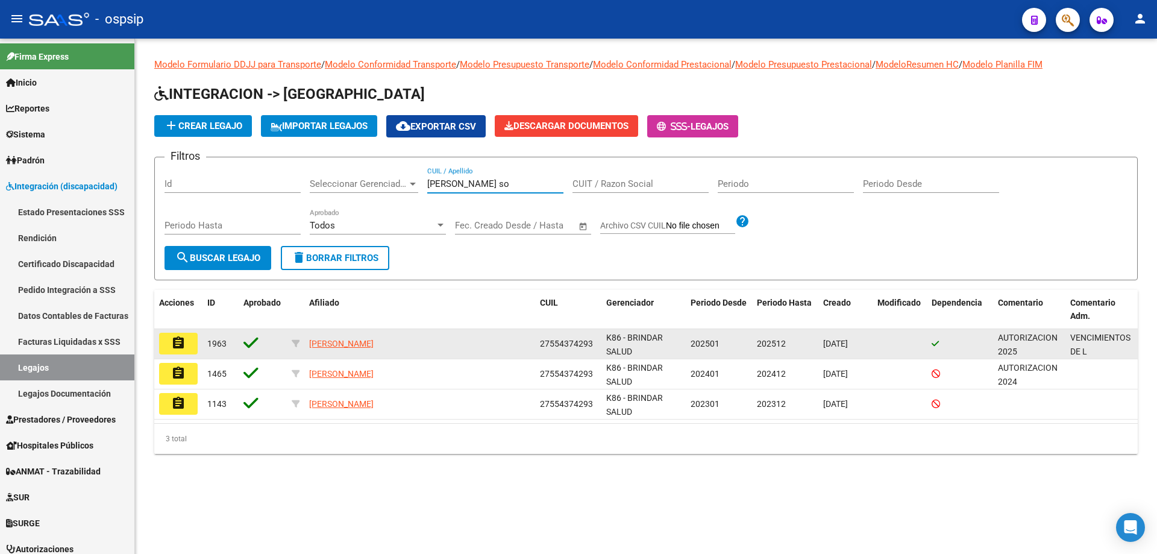
type input "[PERSON_NAME] so"
click at [178, 346] on mat-icon "assignment" at bounding box center [178, 343] width 14 height 14
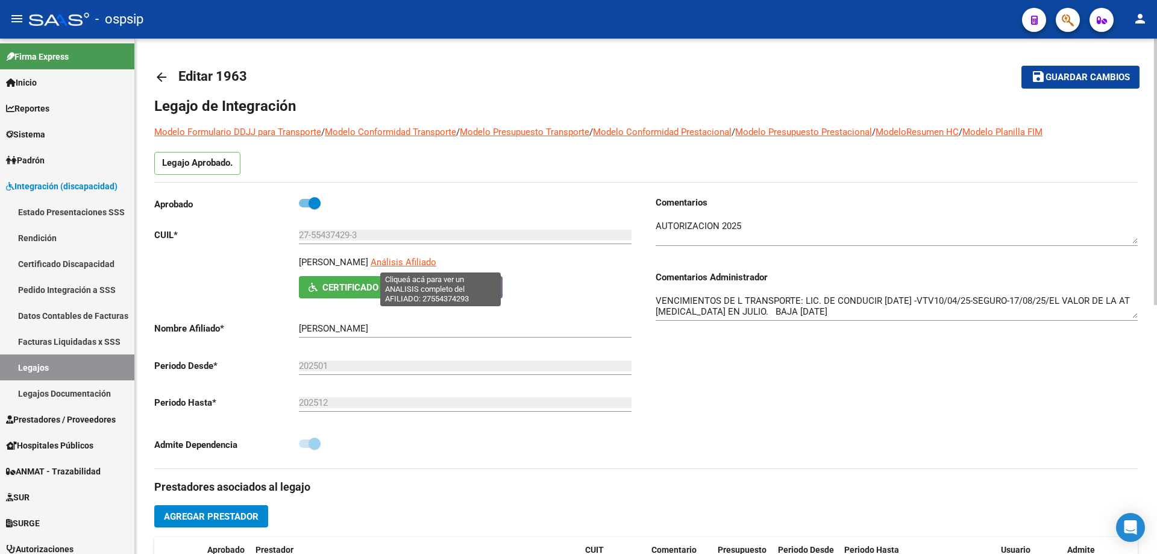
click at [436, 261] on span "Análisis Afiliado" at bounding box center [404, 262] width 66 height 11
type textarea "27554374293"
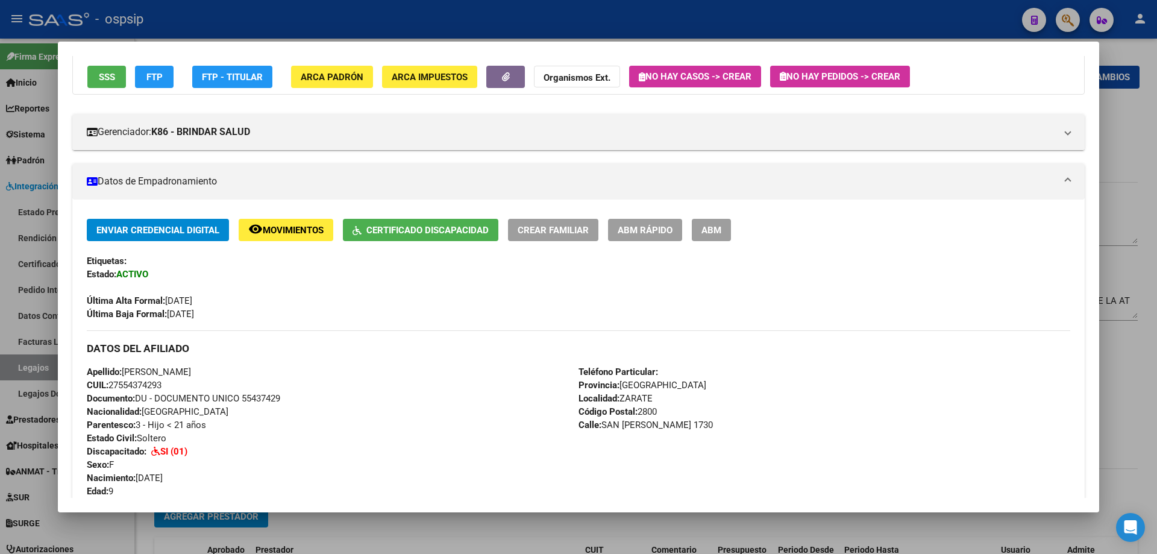
scroll to position [121, 0]
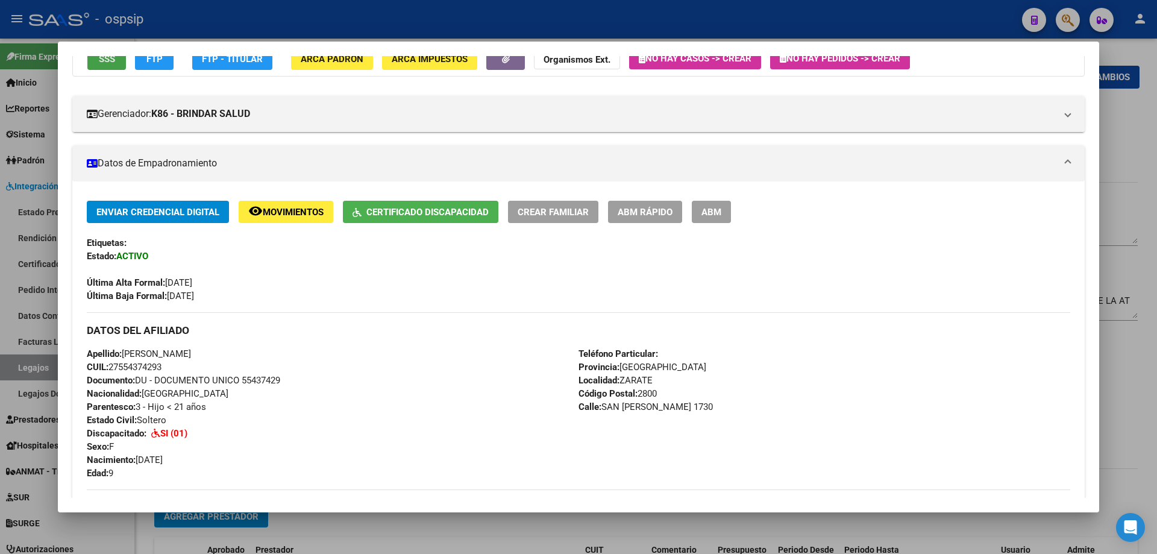
click at [113, 61] on span "SSS" at bounding box center [107, 59] width 16 height 11
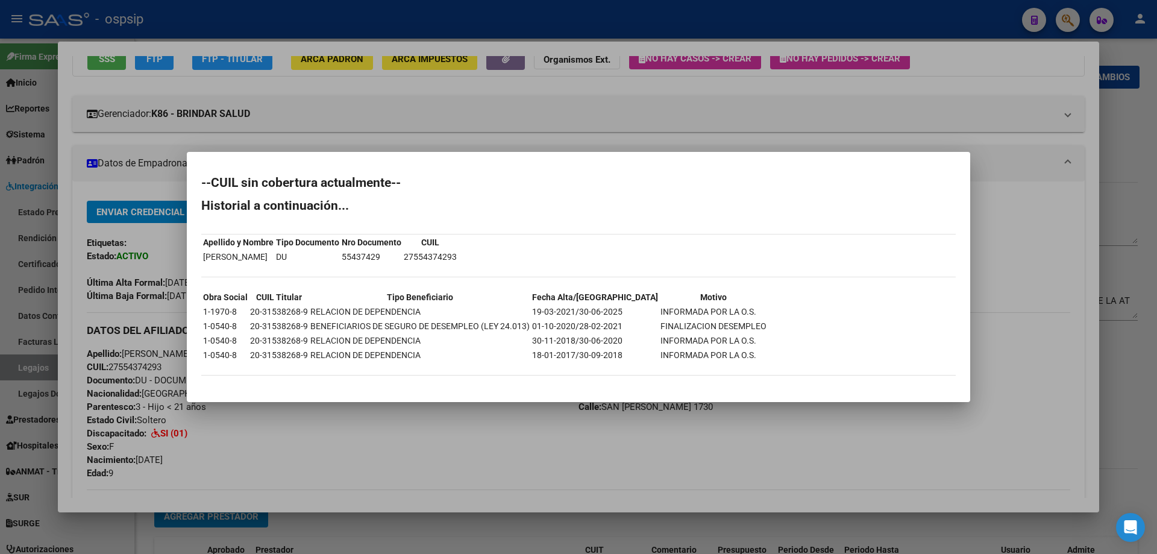
click at [566, 448] on div at bounding box center [578, 277] width 1157 height 554
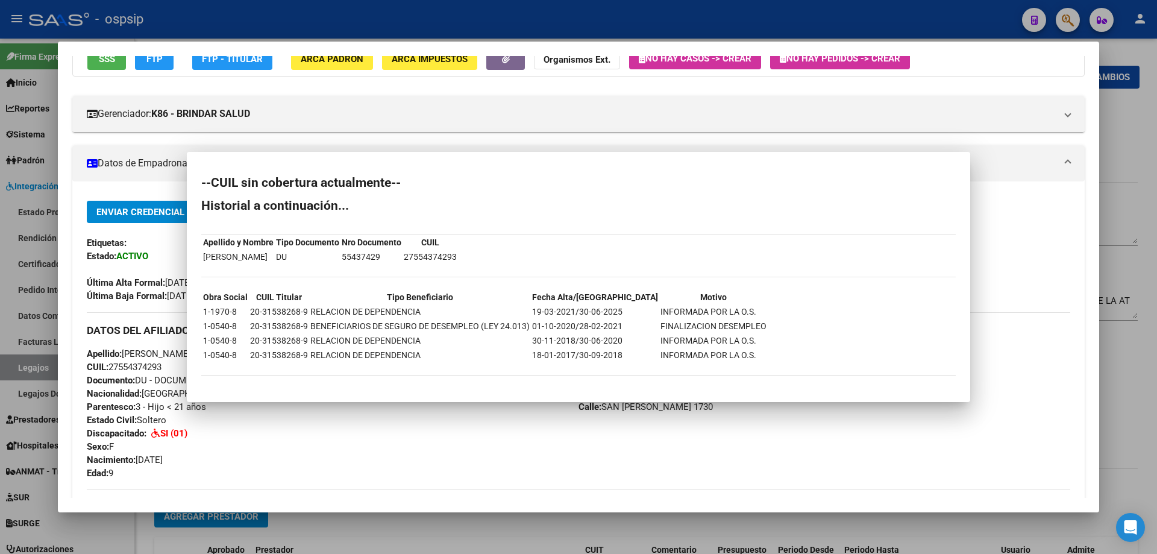
scroll to position [112, 0]
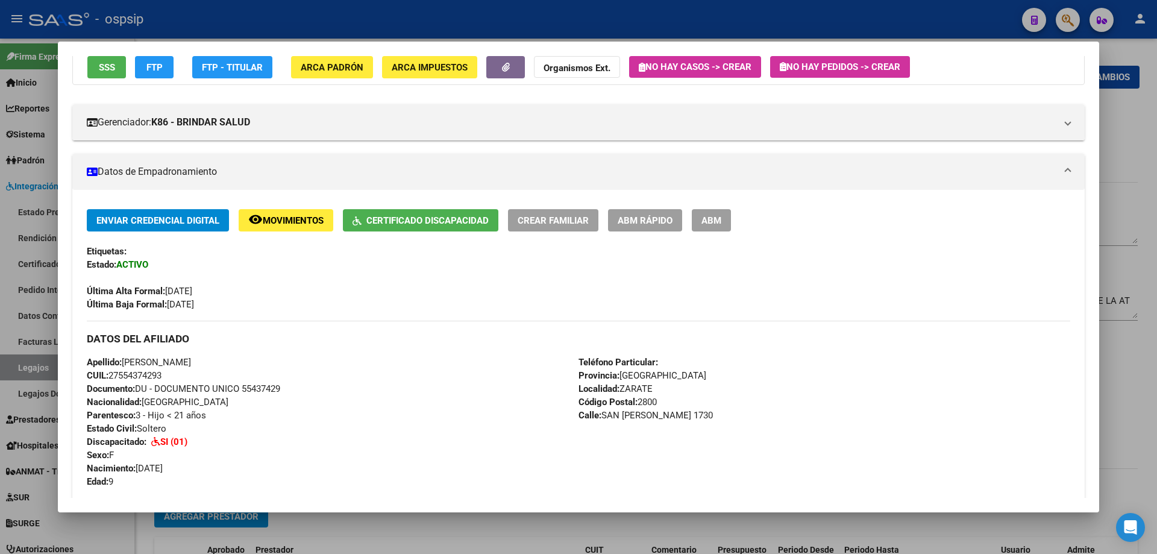
click at [307, 24] on div at bounding box center [578, 277] width 1157 height 554
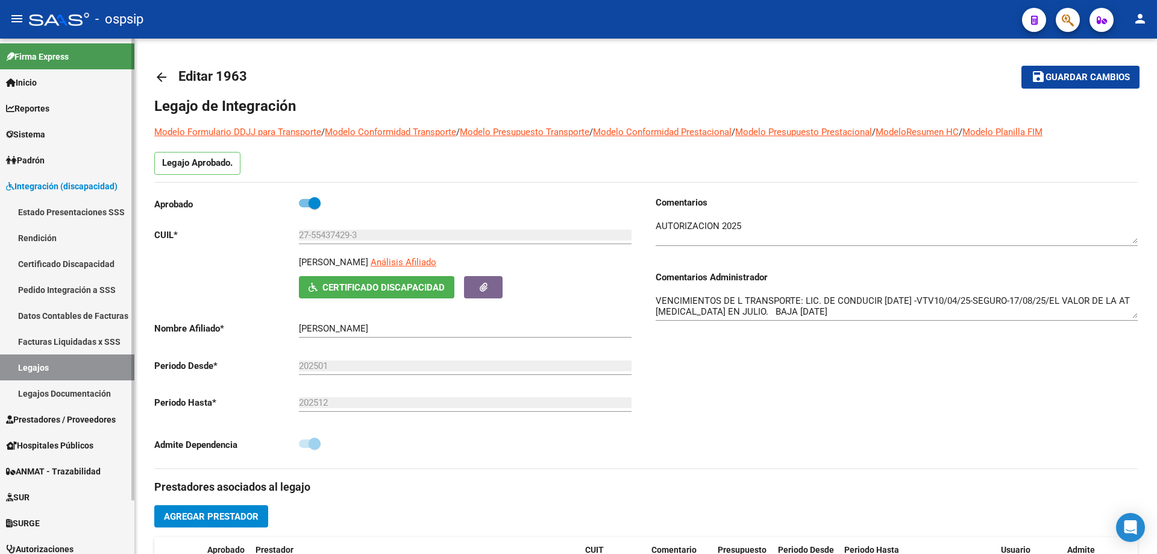
click at [33, 366] on link "Legajos" at bounding box center [67, 367] width 134 height 26
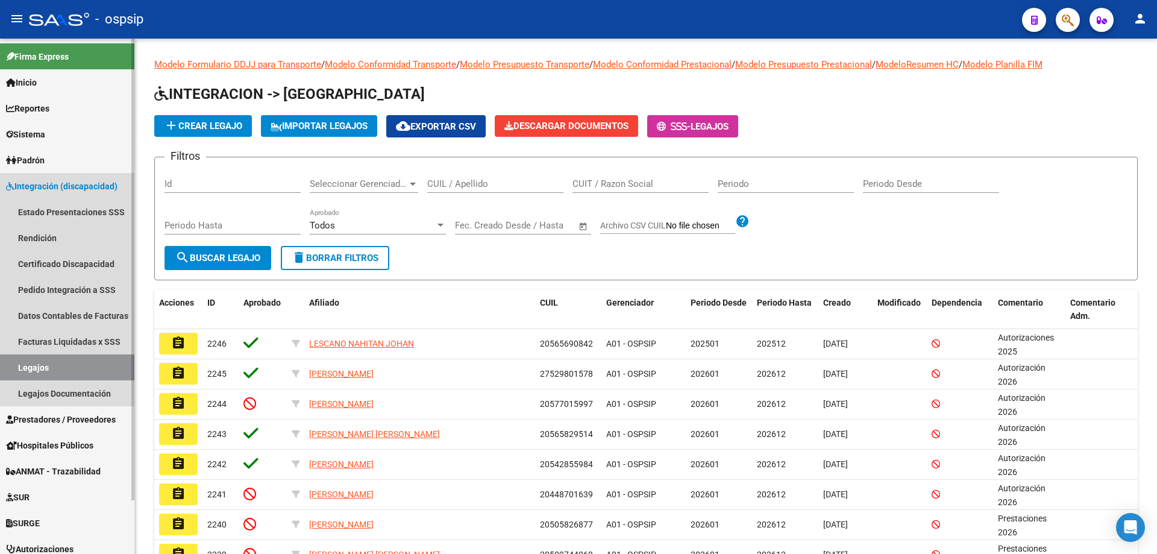
click at [49, 191] on span "Integración (discapacidad)" at bounding box center [62, 186] width 112 height 13
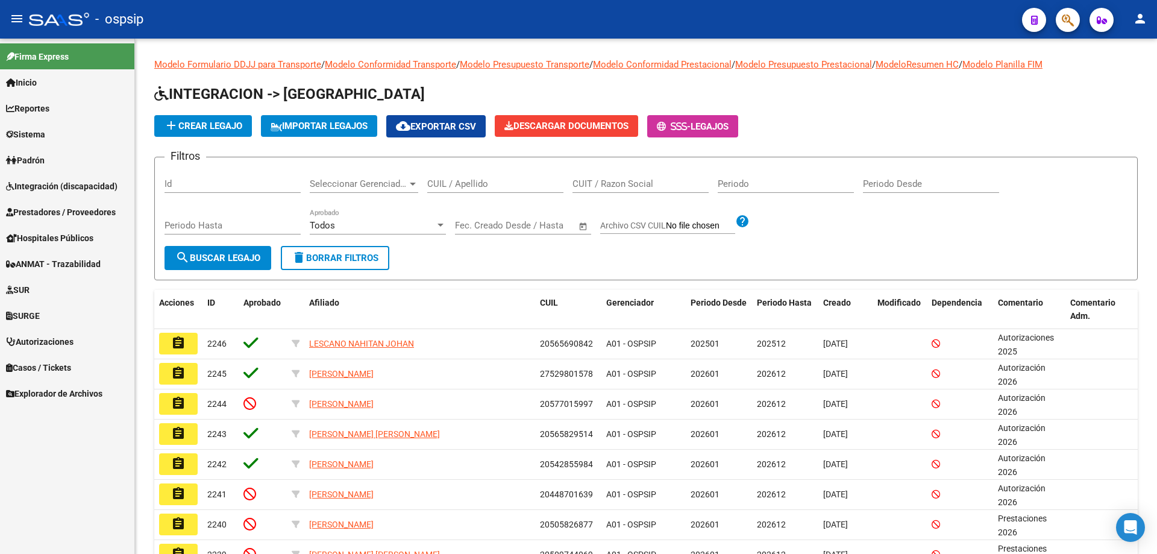
click at [61, 210] on span "Prestadores / Proveedores" at bounding box center [61, 212] width 110 height 13
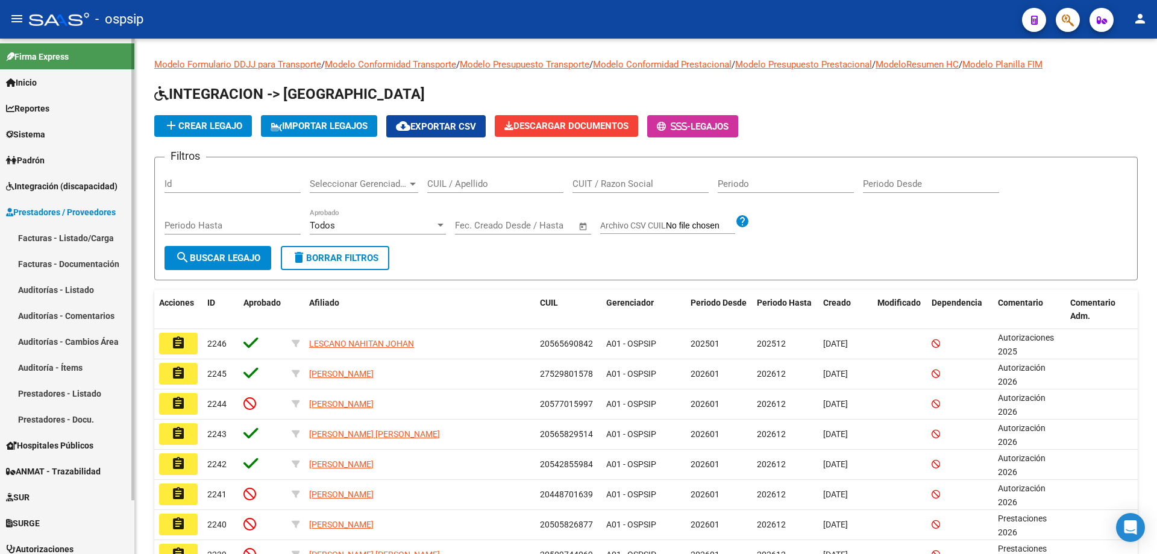
click at [64, 231] on link "Facturas - Listado/Carga" at bounding box center [67, 238] width 134 height 26
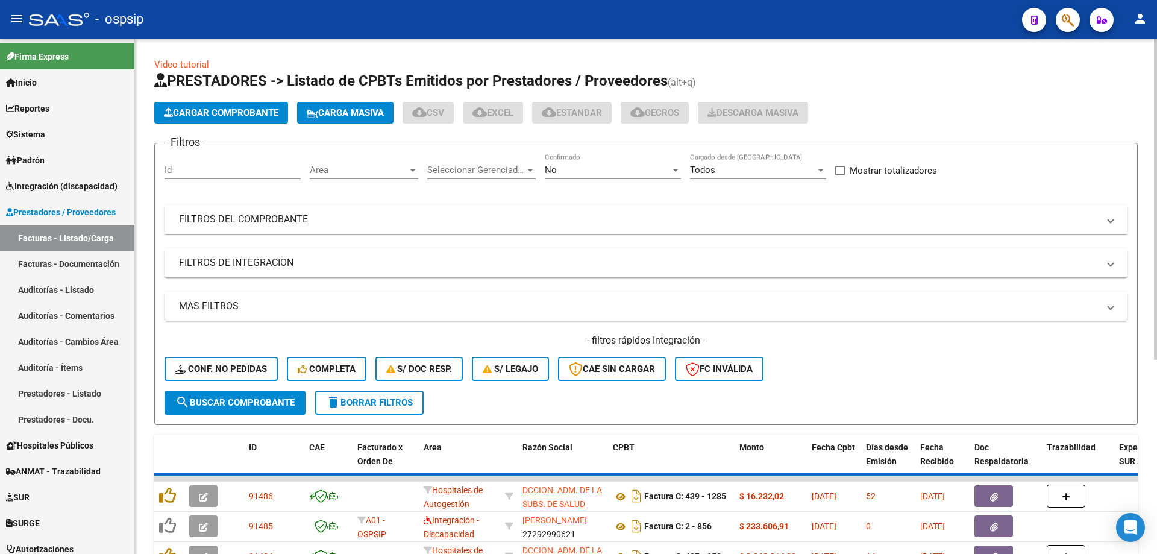
click at [589, 163] on div "No Confirmado" at bounding box center [613, 166] width 136 height 26
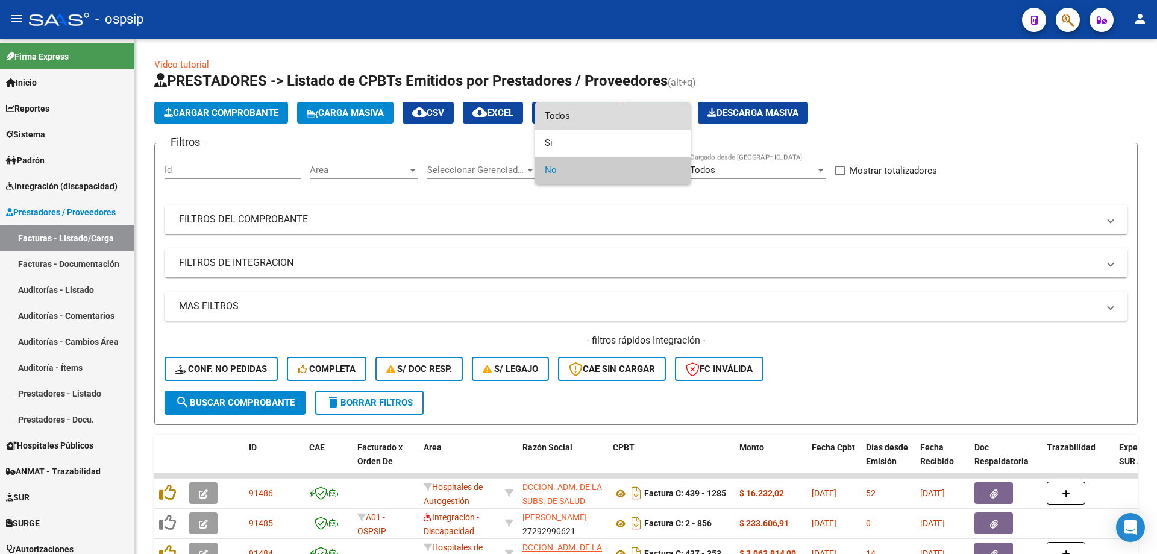
click at [562, 111] on span "Todos" at bounding box center [613, 115] width 136 height 27
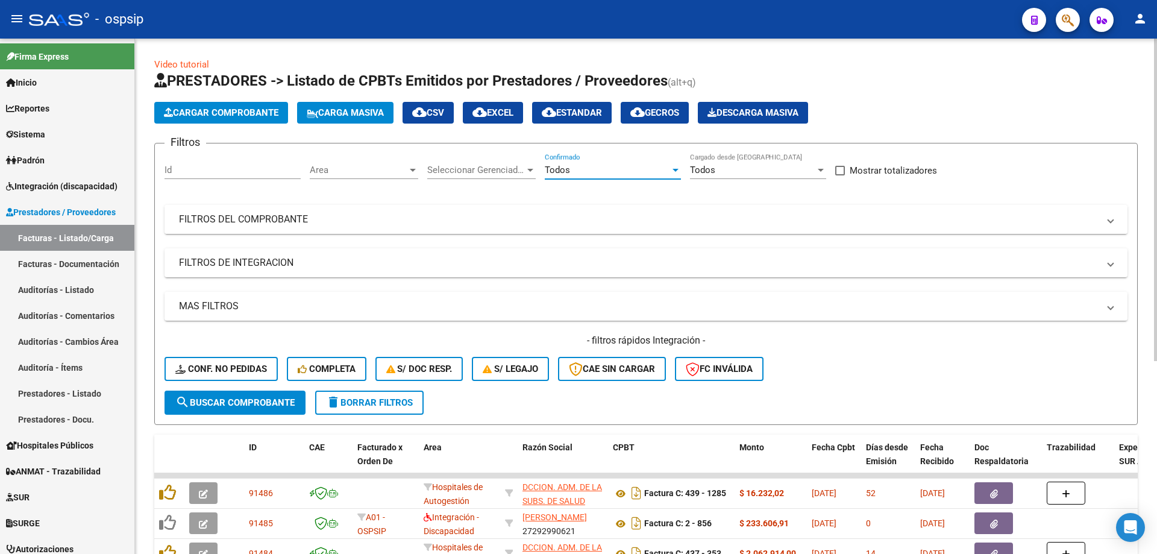
click at [310, 228] on mat-expansion-panel-header "FILTROS DEL COMPROBANTE" at bounding box center [646, 219] width 963 height 29
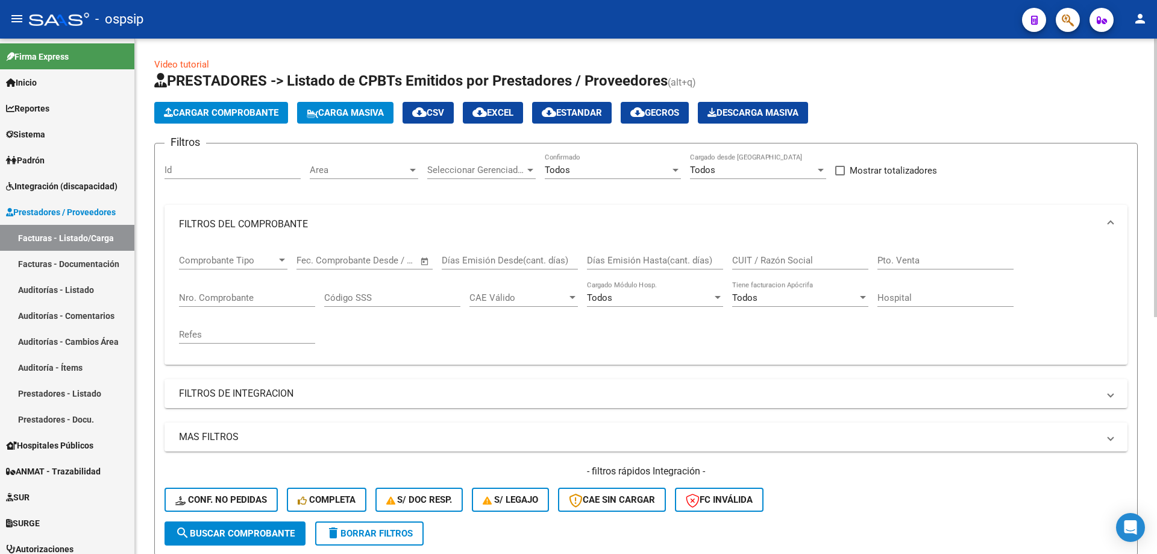
click at [252, 297] on input "Nro. Comprobante" at bounding box center [247, 297] width 136 height 11
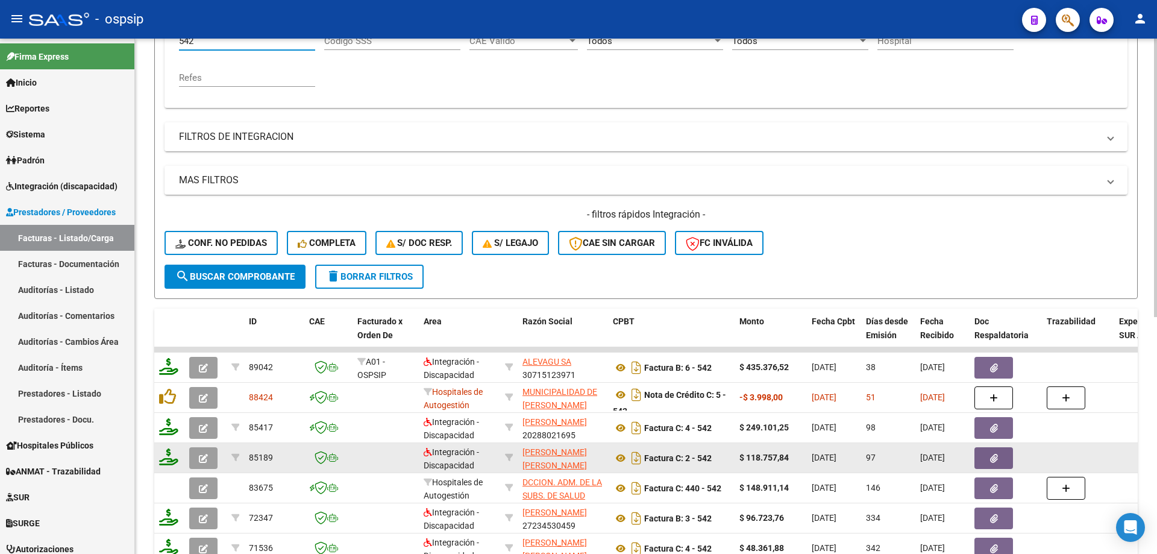
scroll to position [362, 0]
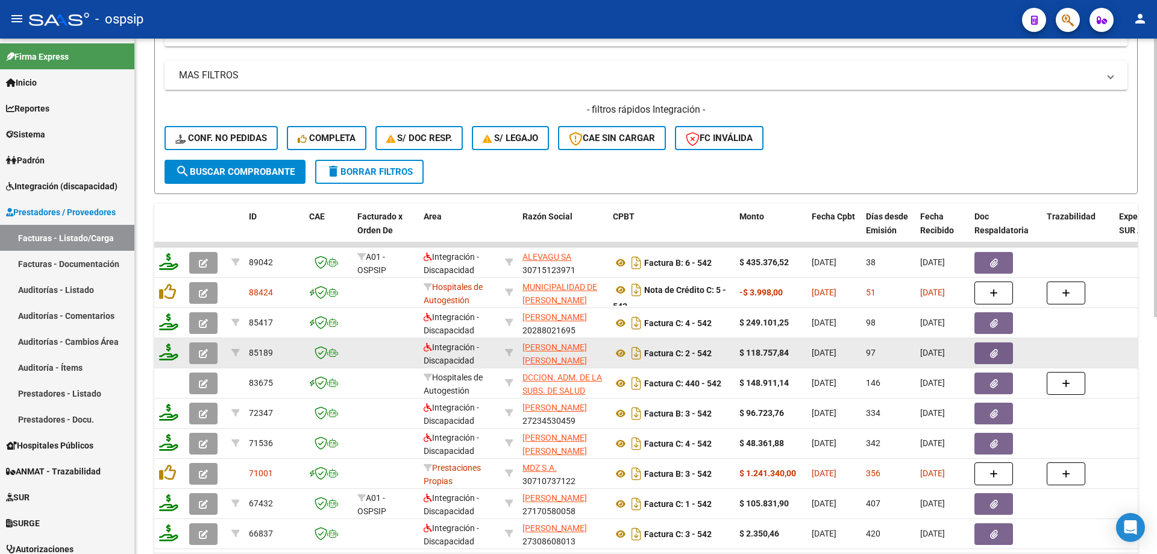
type input "542"
click at [207, 352] on icon "button" at bounding box center [203, 353] width 9 height 9
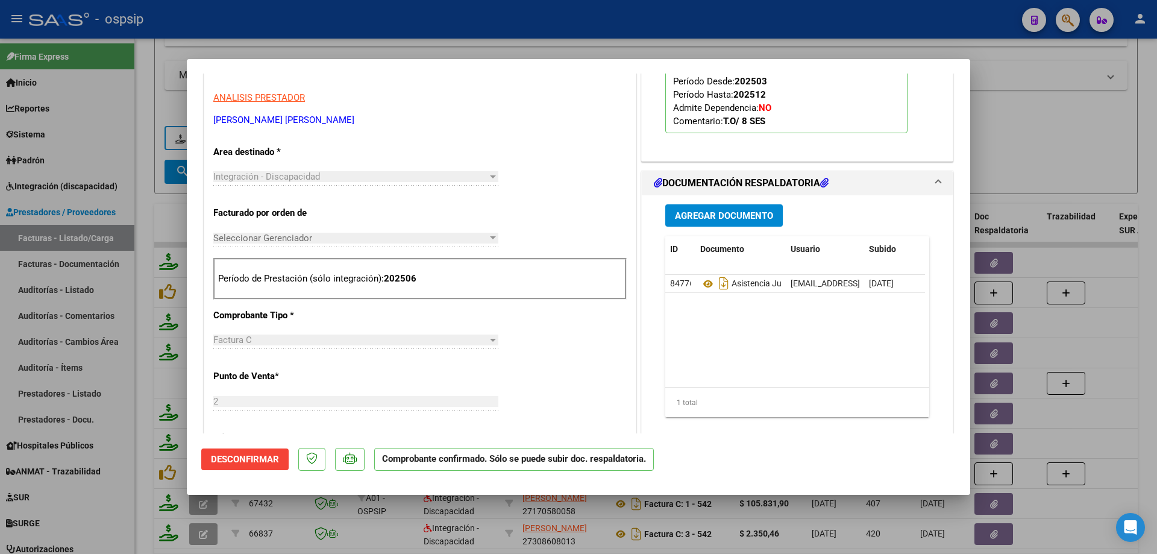
click at [139, 229] on div at bounding box center [578, 277] width 1157 height 554
type input "$ 0,00"
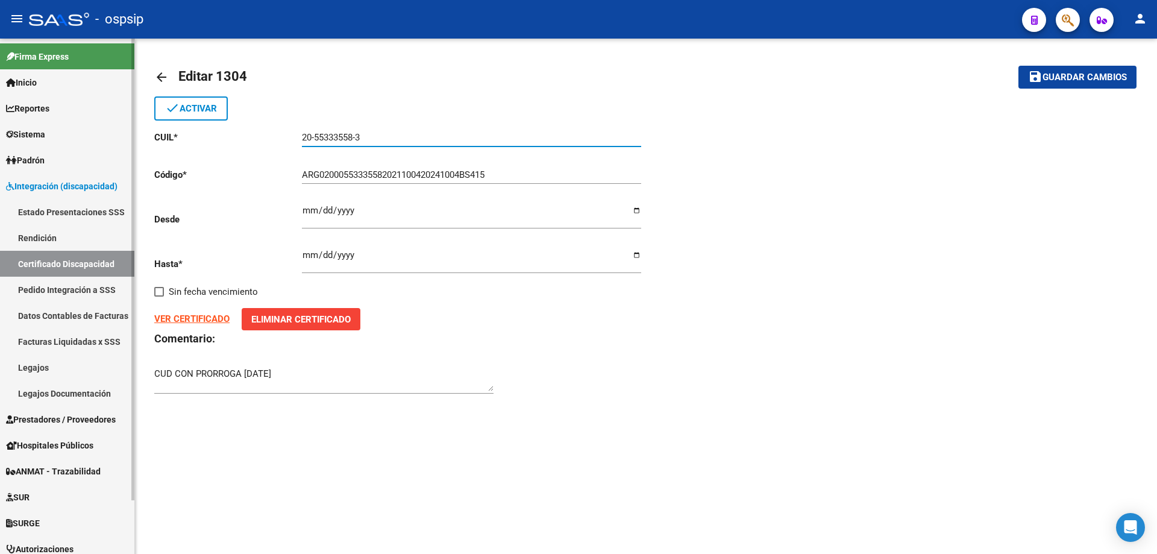
click at [31, 367] on link "Legajos" at bounding box center [67, 367] width 134 height 26
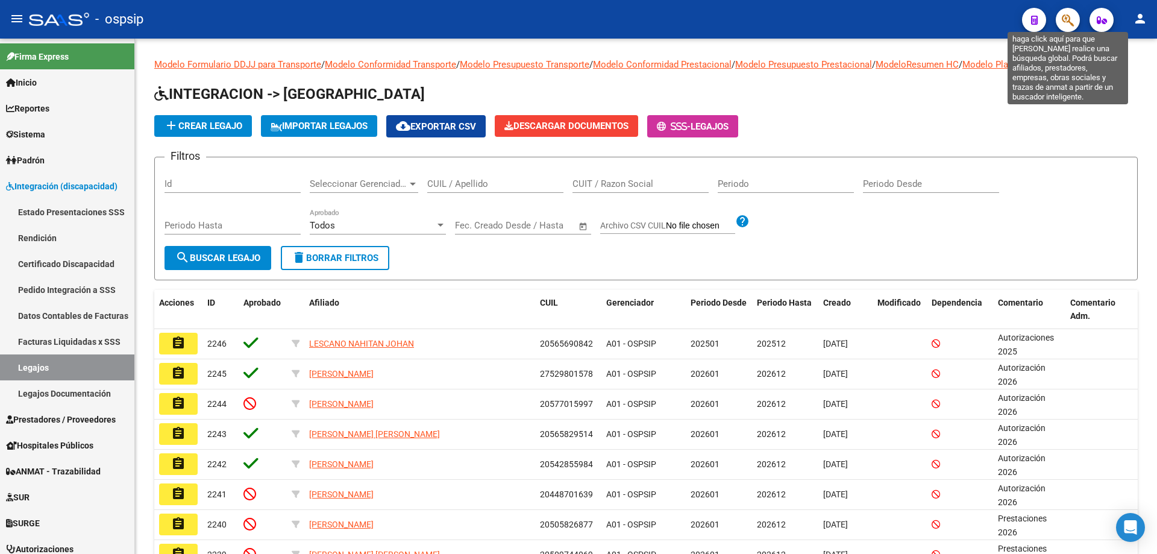
click at [1071, 22] on icon "button" at bounding box center [1068, 20] width 12 height 14
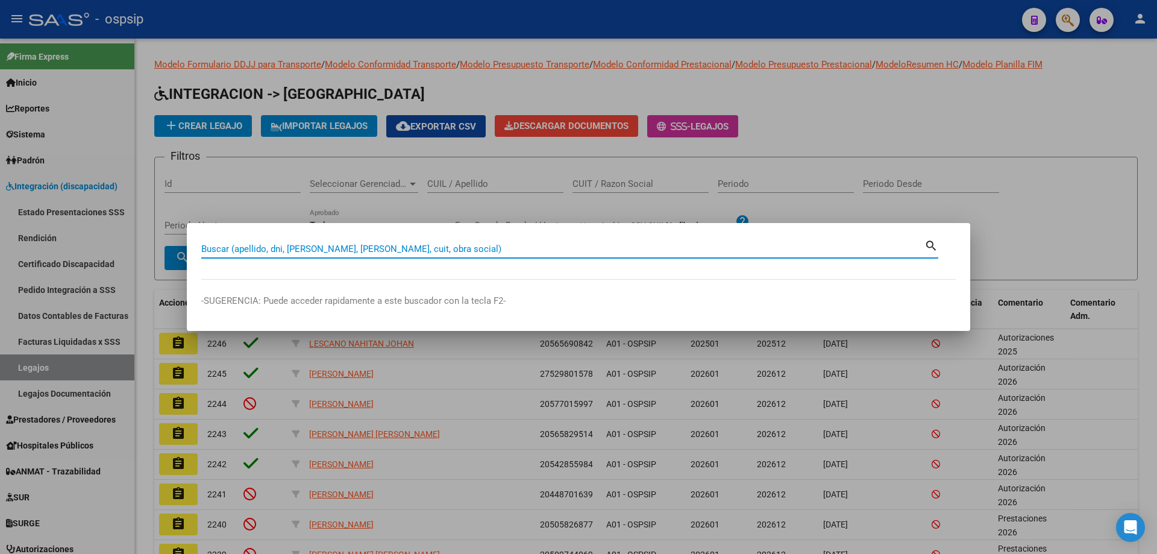
click at [359, 255] on div "Buscar (apellido, dni, [PERSON_NAME], [PERSON_NAME], cuit, obra social)" at bounding box center [562, 249] width 723 height 18
paste input "2"
type input "27557371988"
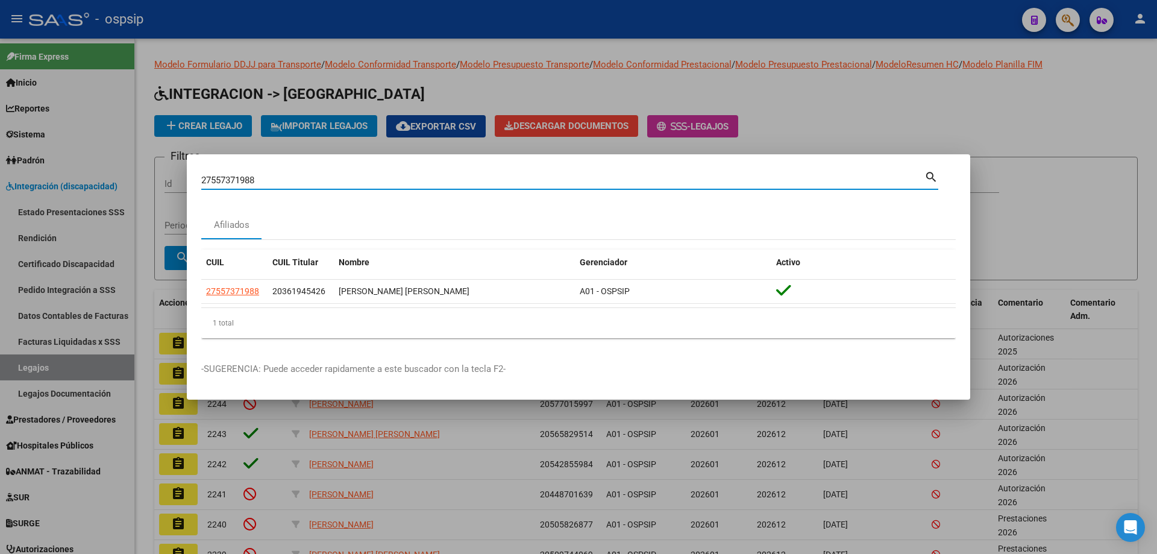
click at [236, 179] on input "27557371988" at bounding box center [562, 180] width 723 height 11
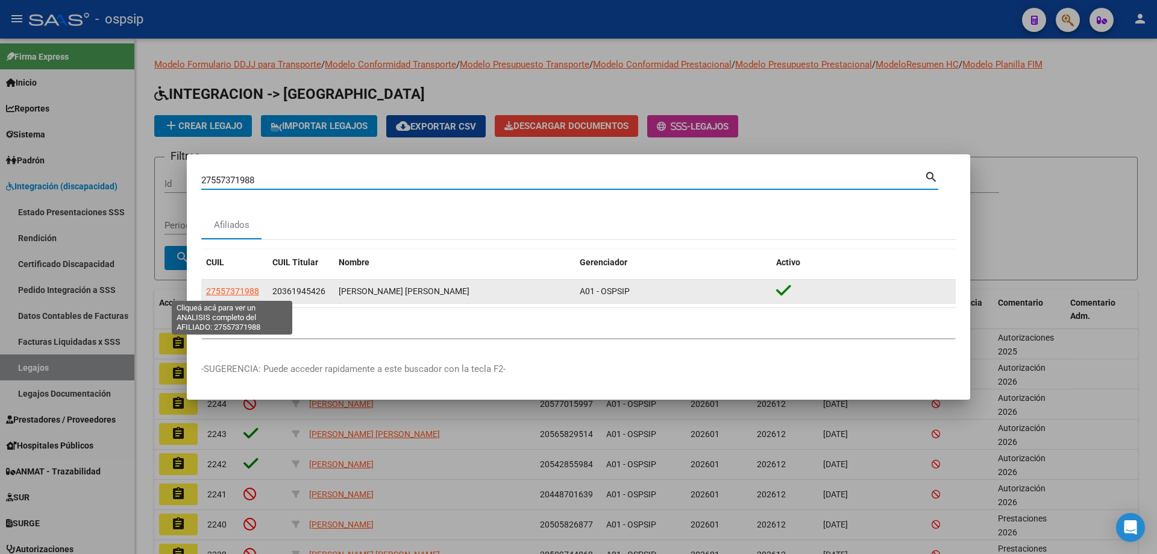
click at [239, 296] on span "27557371988" at bounding box center [232, 291] width 53 height 10
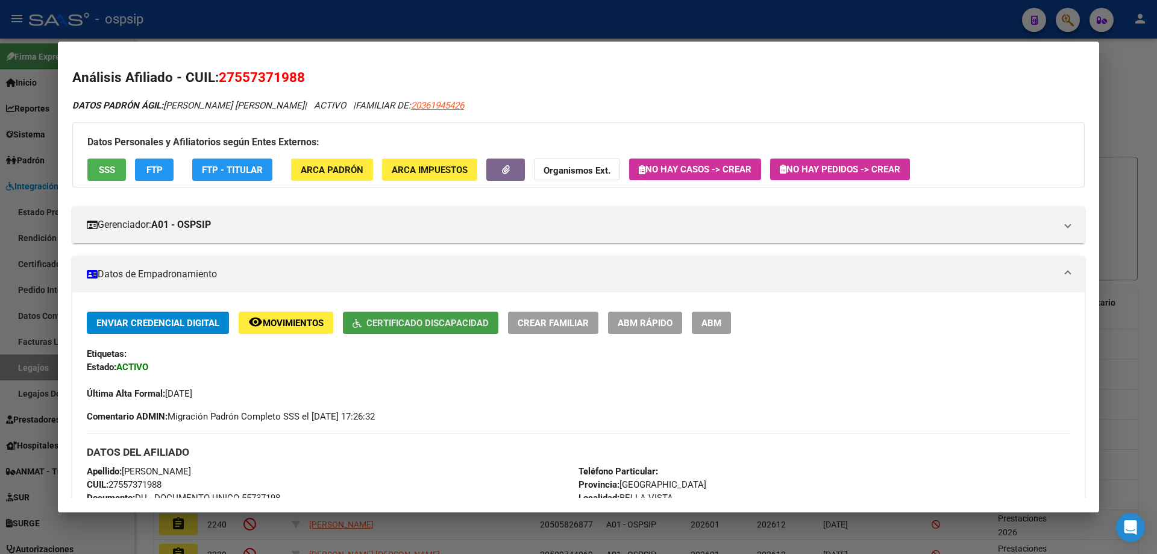
click at [438, 327] on span "Certificado Discapacidad" at bounding box center [427, 323] width 122 height 11
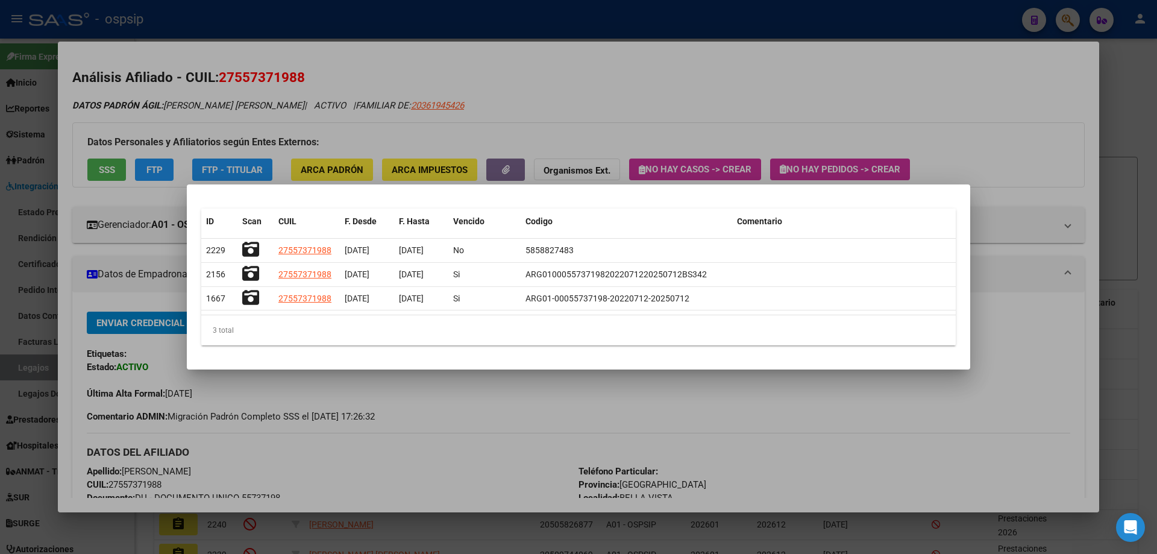
click at [342, 22] on div at bounding box center [578, 277] width 1157 height 554
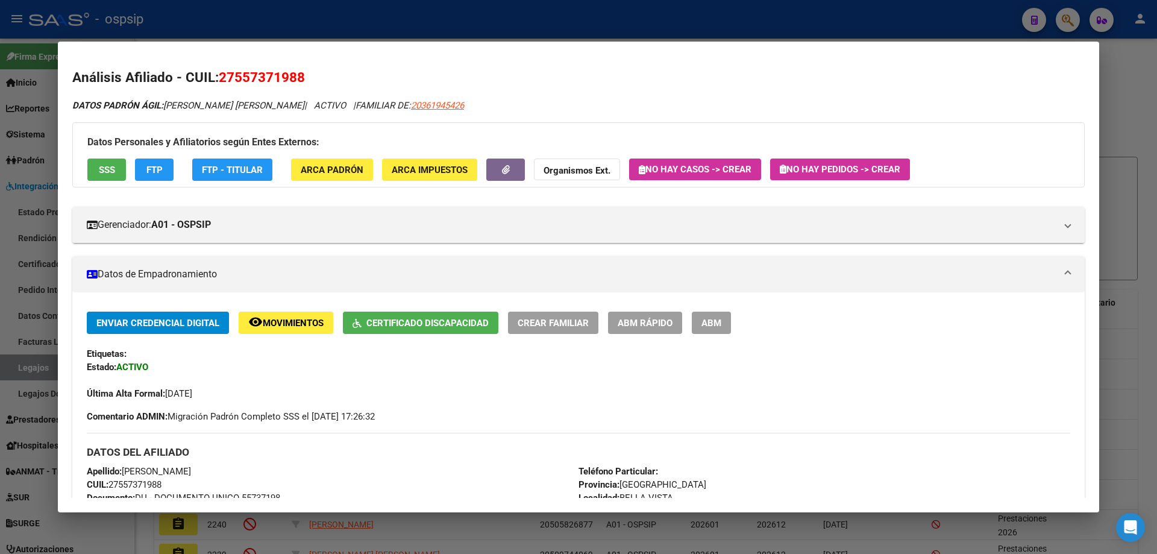
click at [32, 371] on div at bounding box center [578, 277] width 1157 height 554
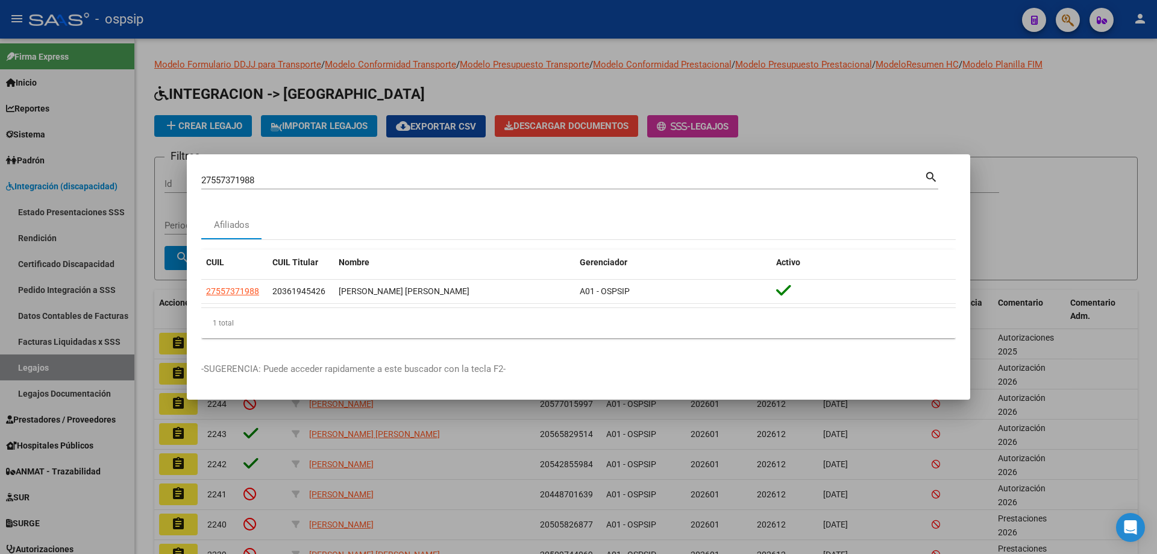
click at [32, 371] on div at bounding box center [578, 277] width 1157 height 554
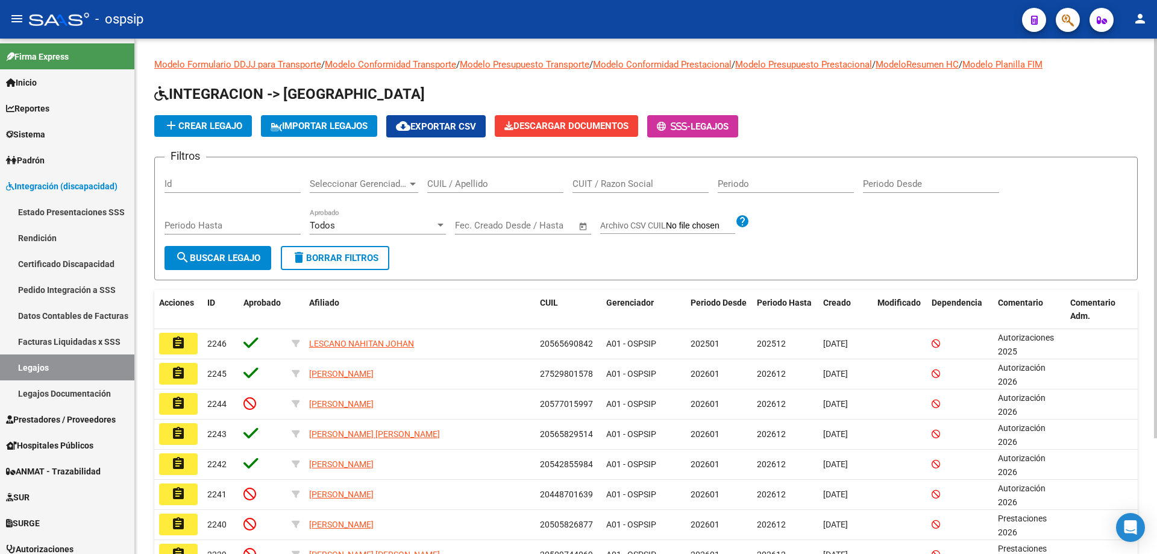
click at [528, 177] on div "CUIL / Apellido" at bounding box center [495, 180] width 136 height 26
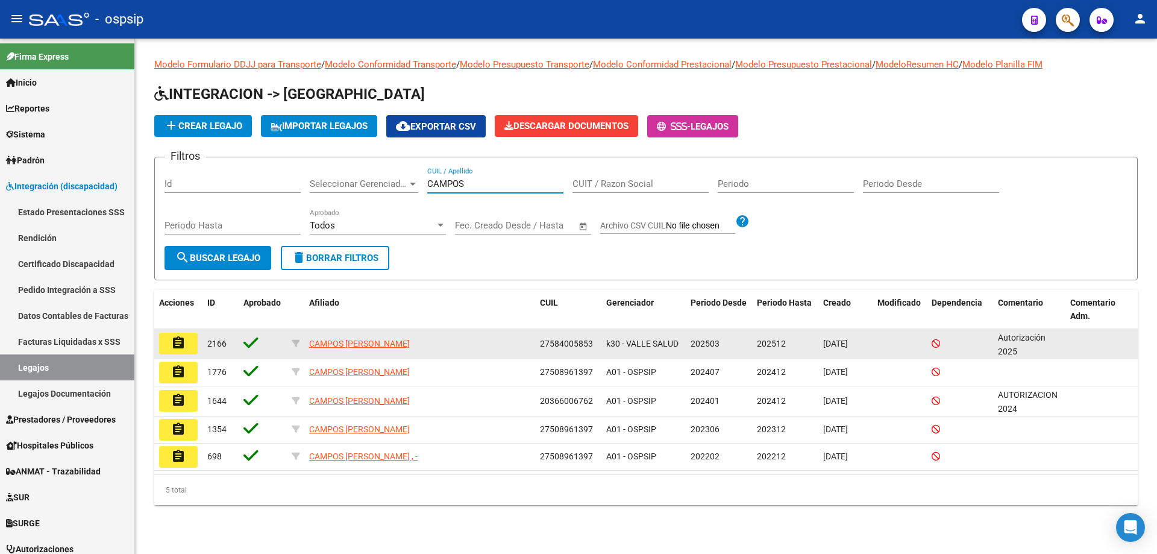
type input "CAMPOS"
click at [183, 357] on datatable-body-cell "assignment" at bounding box center [178, 344] width 48 height 30
click at [178, 345] on mat-icon "assignment" at bounding box center [178, 343] width 14 height 14
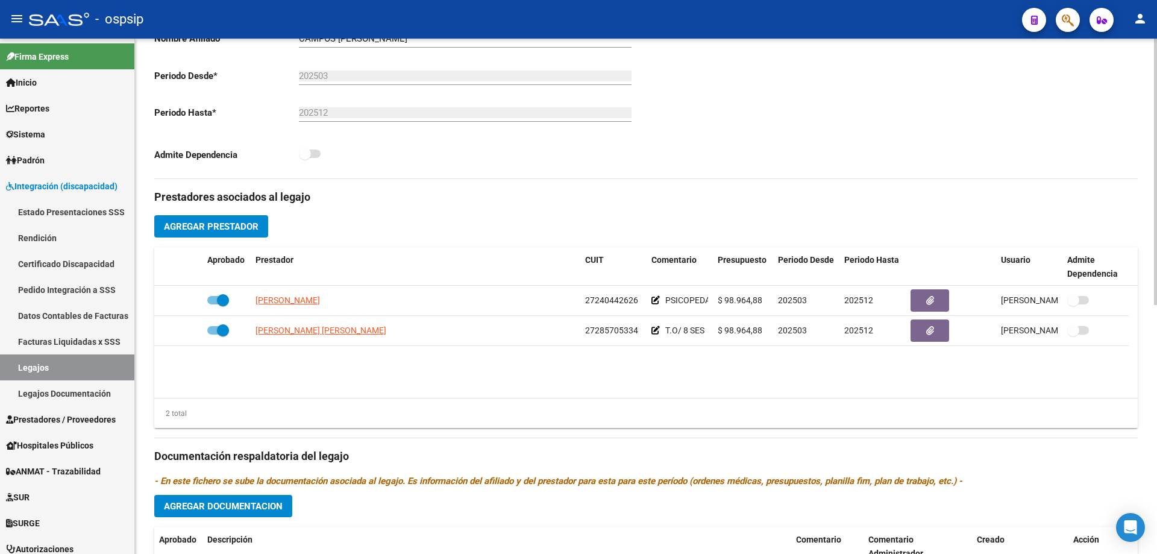
scroll to position [362, 0]
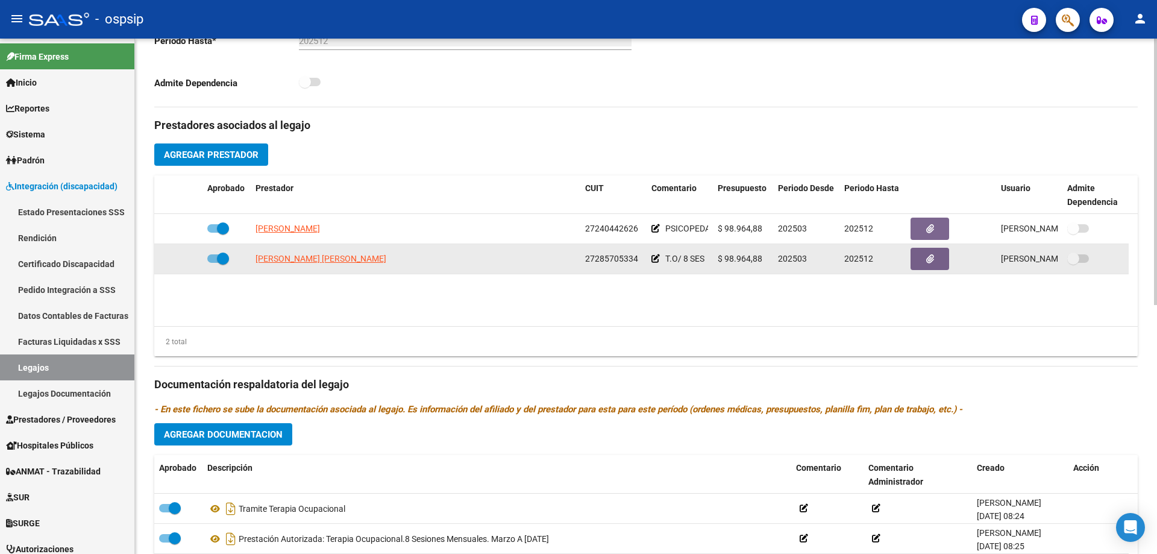
click at [744, 259] on span "$ 98.964,88" at bounding box center [740, 259] width 45 height 10
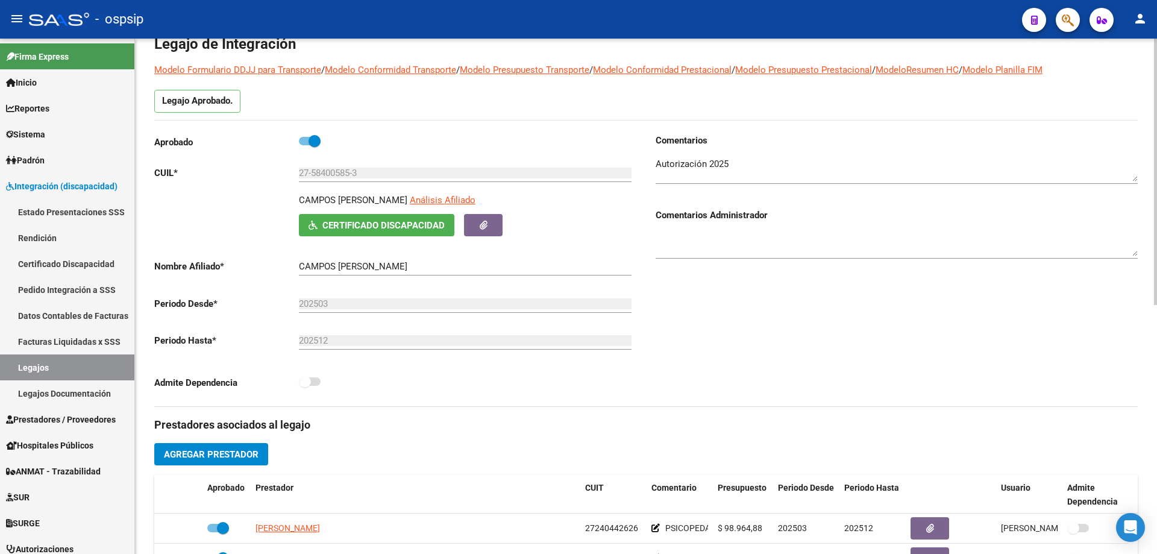
scroll to position [60, 0]
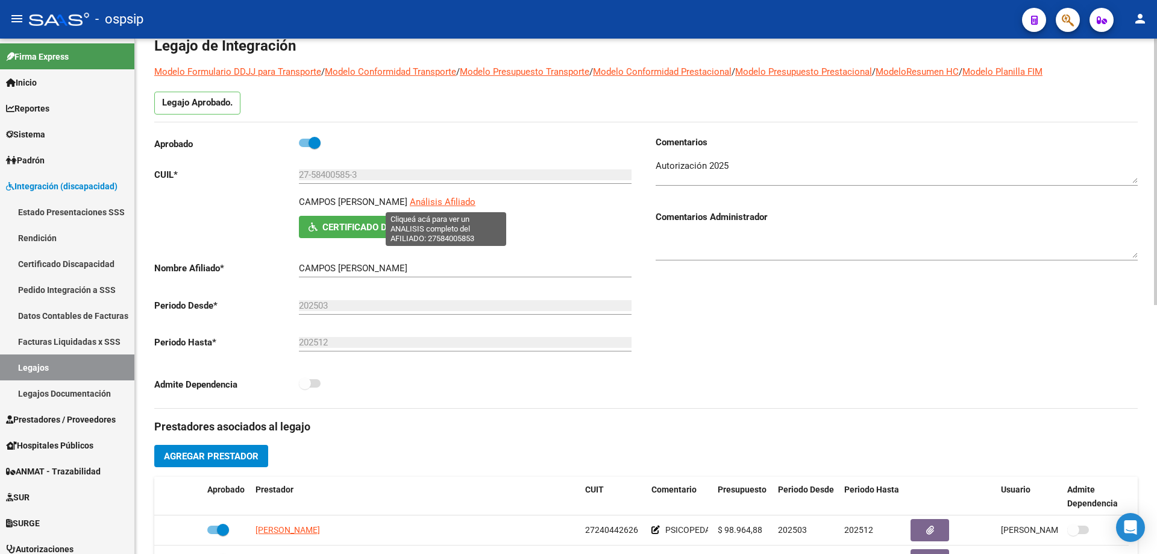
click at [430, 200] on span "Análisis Afiliado" at bounding box center [443, 201] width 66 height 11
type textarea "27584005853"
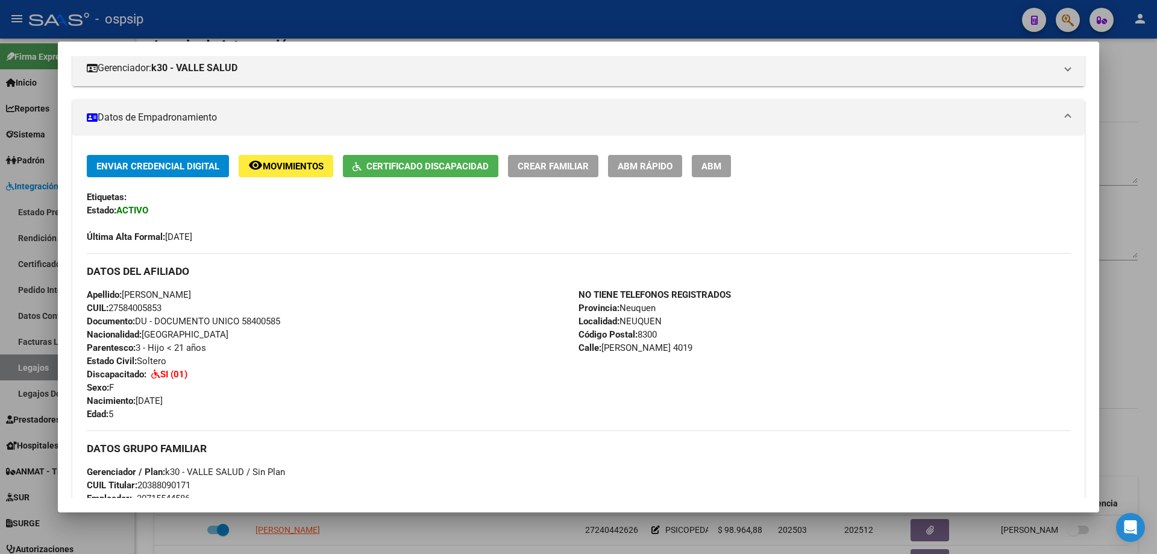
scroll to position [181, 0]
